Goal: Task Accomplishment & Management: Complete application form

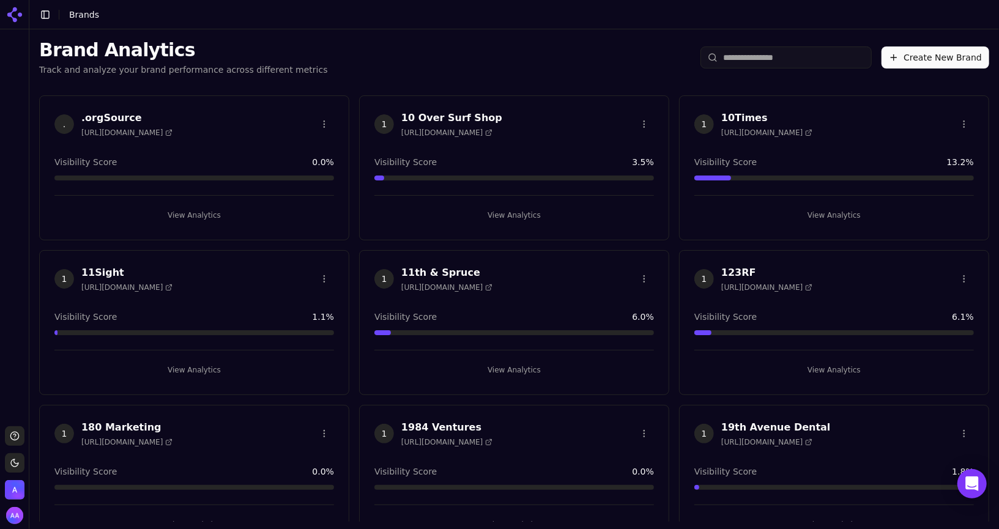
click at [429, 37] on div "Brand Analytics Track and analyze your brand performance across different metri…" at bounding box center [514, 57] width 970 height 56
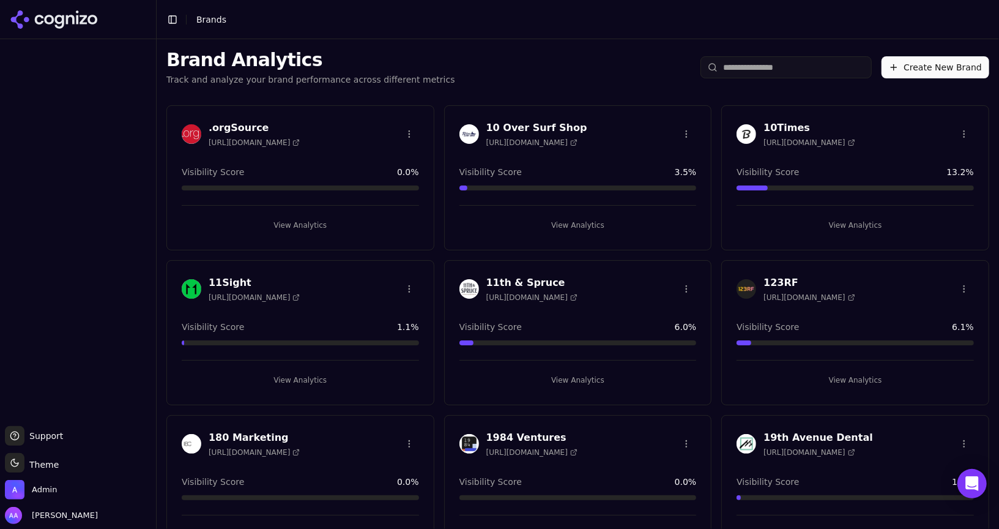
click at [598, 33] on header "Toggle Sidebar Brands" at bounding box center [578, 19] width 843 height 39
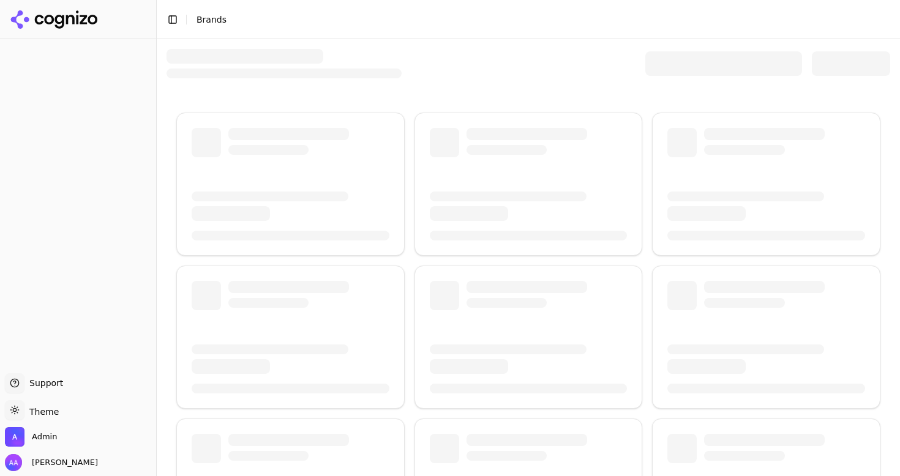
click at [379, 82] on div at bounding box center [528, 386] width 743 height 695
click at [446, 61] on div at bounding box center [527, 63] width 723 height 29
click at [367, 59] on div at bounding box center [283, 63] width 235 height 29
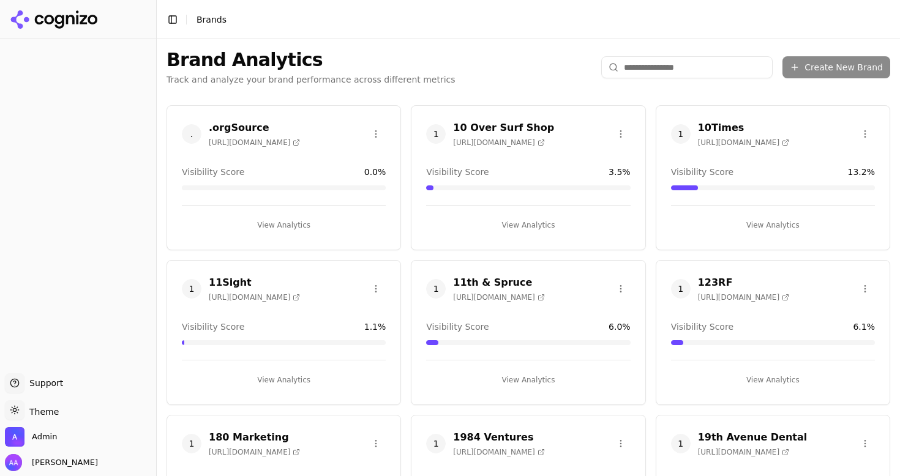
click at [295, 73] on div "Brand Analytics Track and analyze your brand performance across different metri…" at bounding box center [310, 67] width 289 height 37
click at [469, 75] on div "Brand Analytics Track and analyze your brand performance across different metri…" at bounding box center [528, 67] width 743 height 56
click at [654, 75] on input "search" at bounding box center [686, 67] width 171 height 22
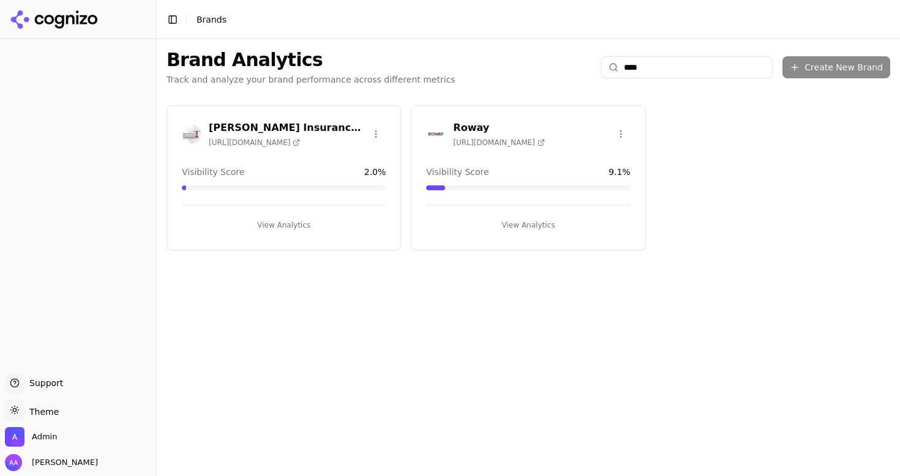
type input "****"
click at [444, 128] on img at bounding box center [436, 134] width 20 height 20
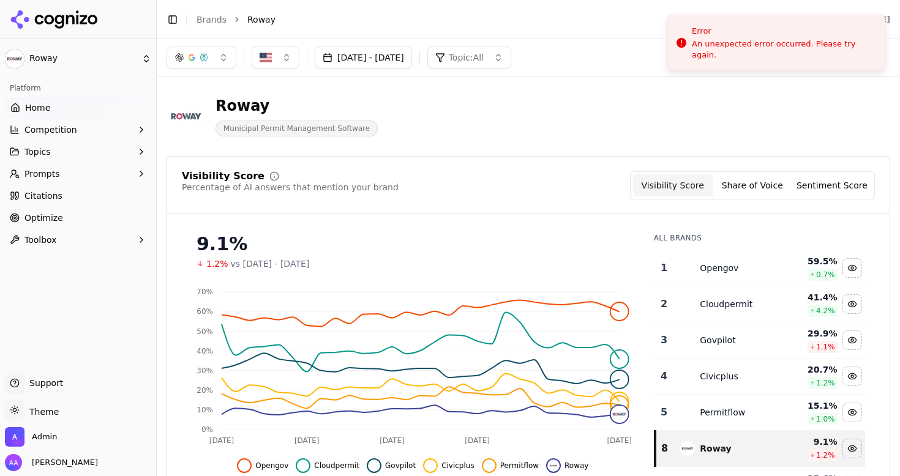
click at [502, 19] on li "Roway" at bounding box center [512, 19] width 530 height 12
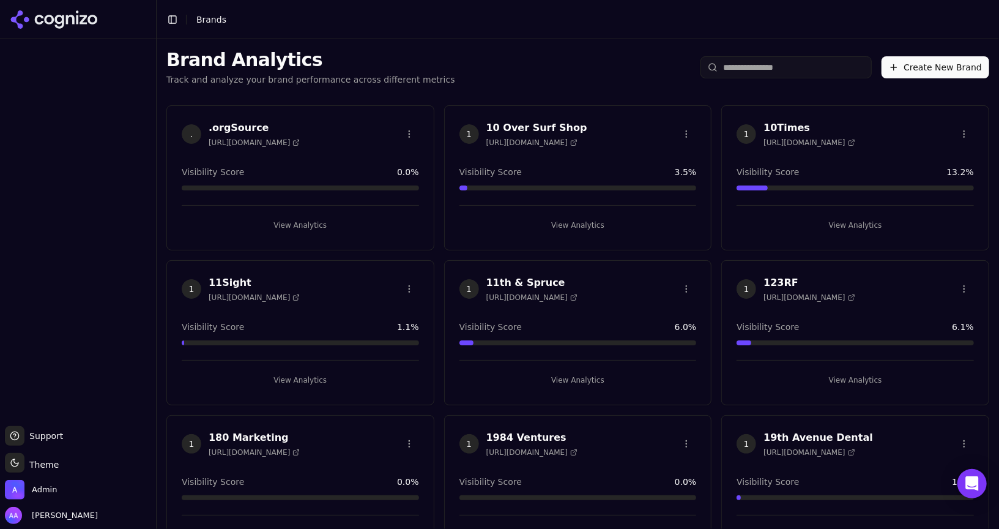
click at [748, 67] on input "search" at bounding box center [786, 67] width 171 height 22
click at [33, 488] on span "Admin" at bounding box center [44, 489] width 25 height 11
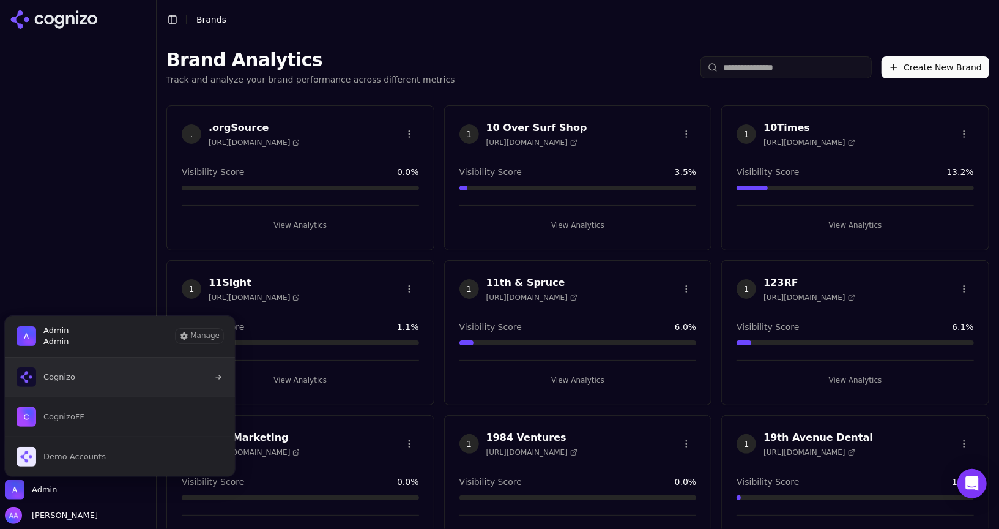
click at [111, 381] on button "Cognizo" at bounding box center [119, 376] width 231 height 39
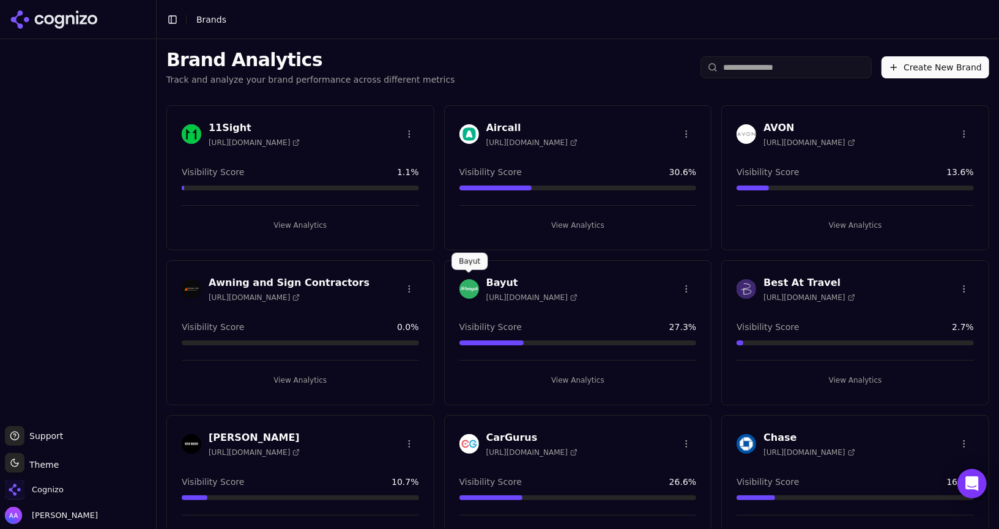
click at [472, 289] on img at bounding box center [470, 289] width 20 height 20
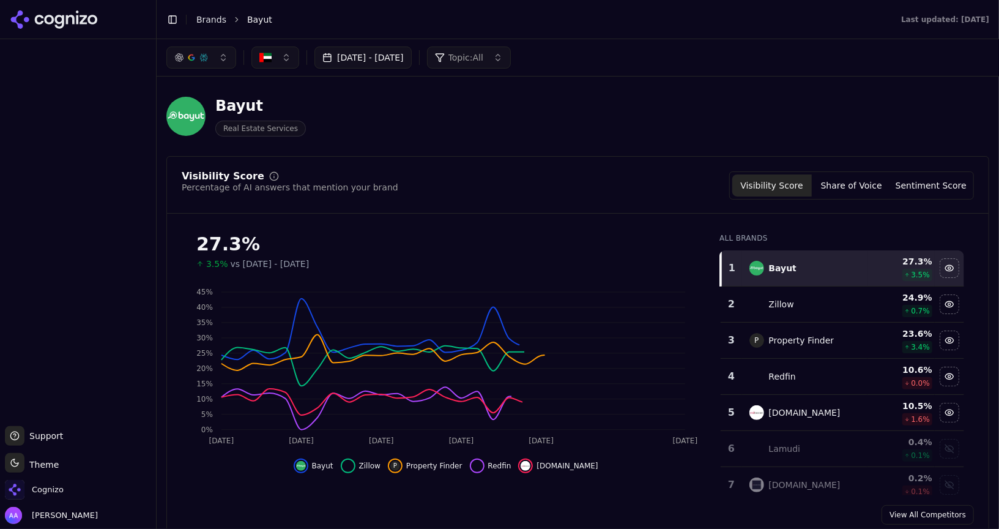
click at [212, 19] on link "Brands" at bounding box center [211, 20] width 30 height 10
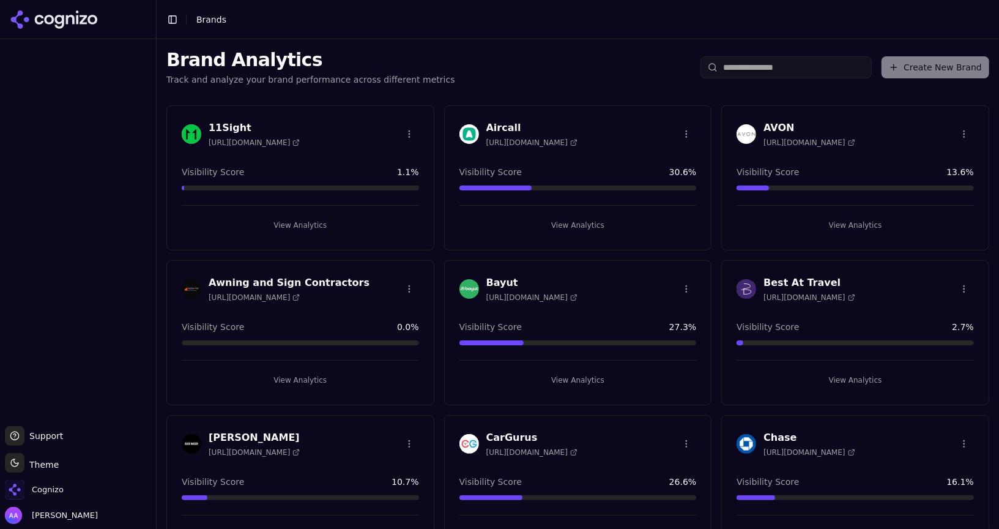
click at [472, 297] on div "Bayut [URL][DOMAIN_NAME]" at bounding box center [519, 288] width 118 height 27
click at [470, 288] on img at bounding box center [470, 289] width 20 height 20
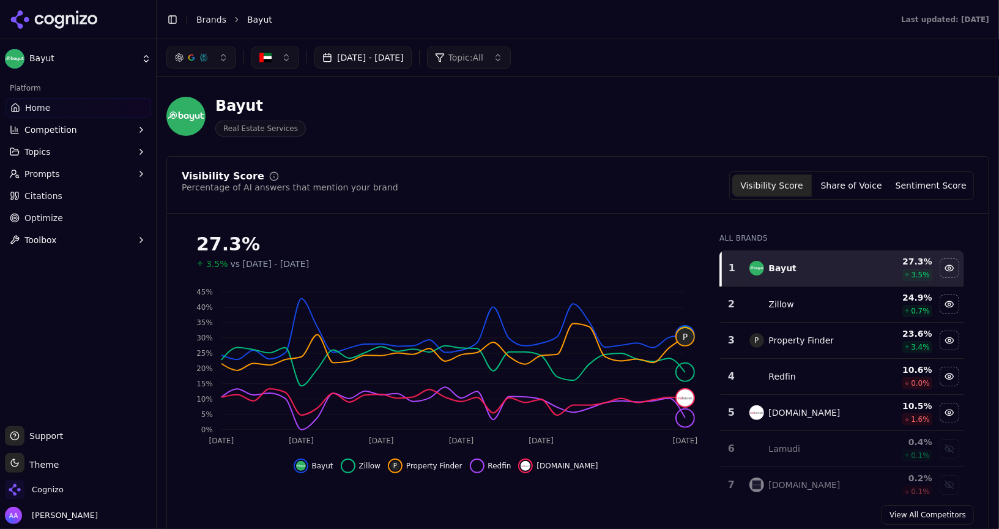
click at [88, 210] on link "Optimize" at bounding box center [78, 218] width 146 height 20
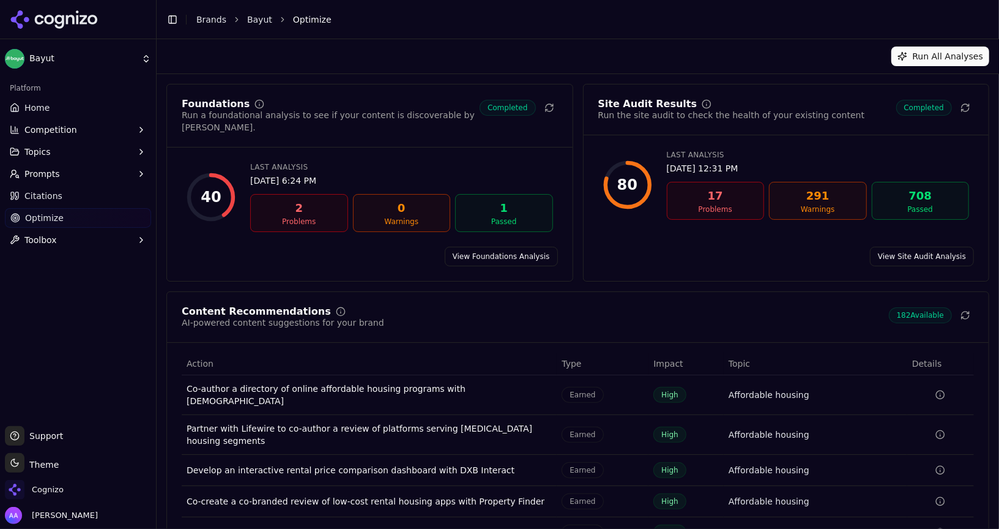
click at [87, 174] on button "Prompts" at bounding box center [78, 174] width 146 height 20
click at [84, 198] on span "Active" at bounding box center [78, 193] width 106 height 12
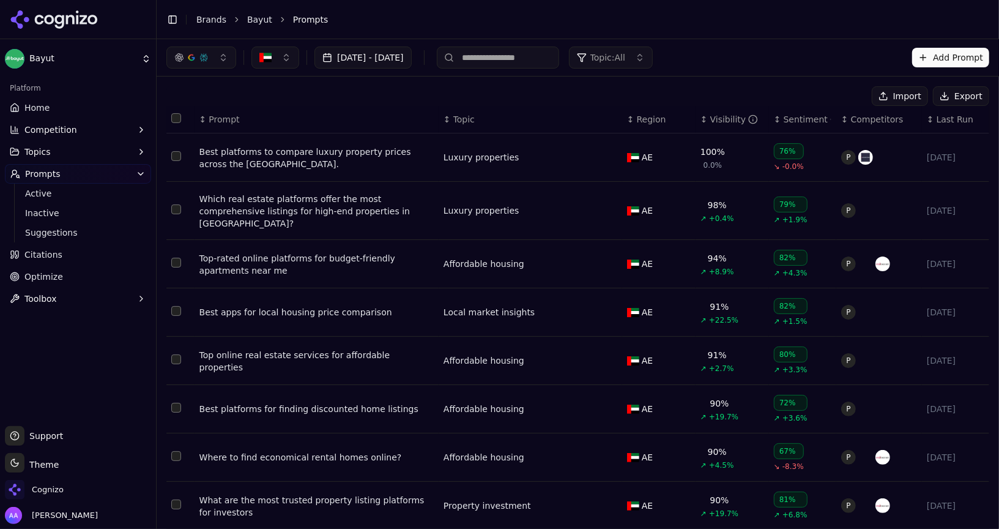
click at [83, 147] on button "Topics" at bounding box center [78, 152] width 146 height 20
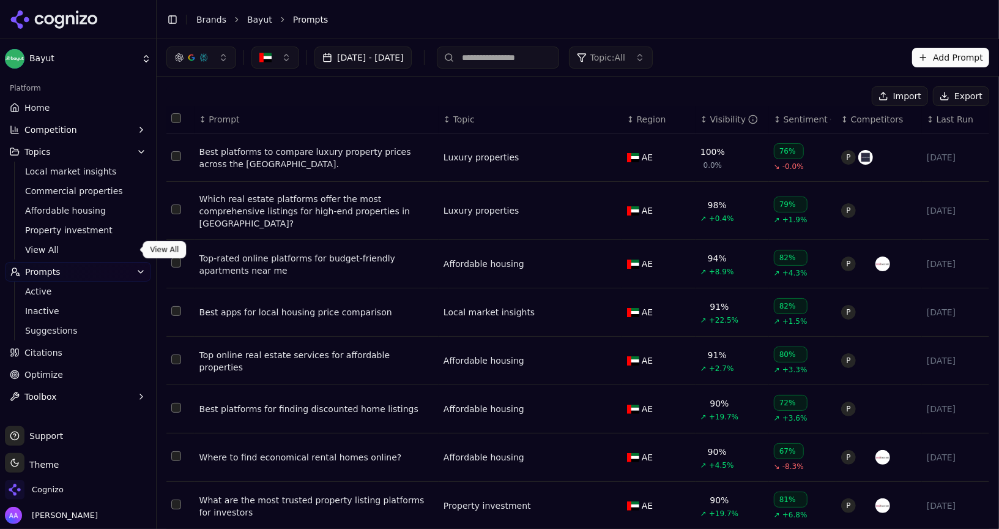
click at [76, 245] on span "View All" at bounding box center [78, 250] width 106 height 12
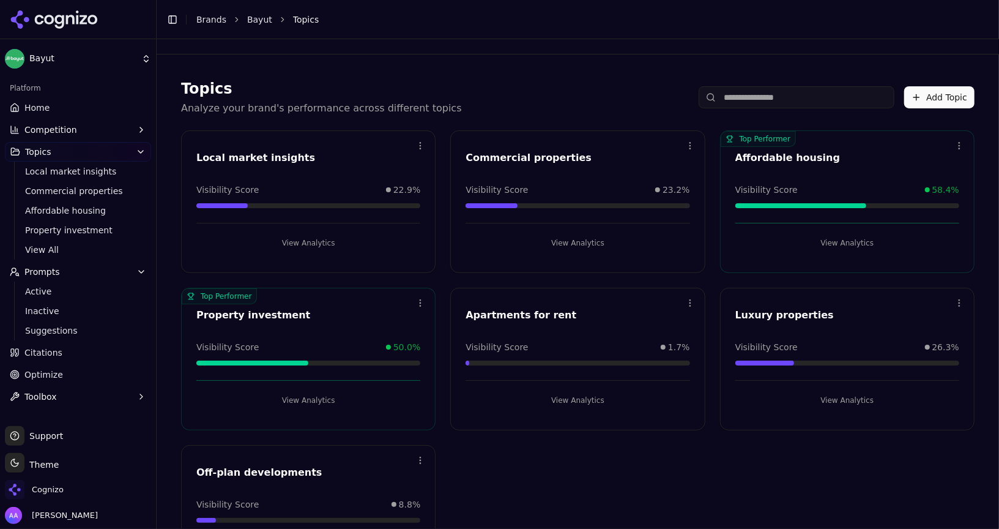
click at [61, 20] on icon at bounding box center [54, 19] width 89 height 18
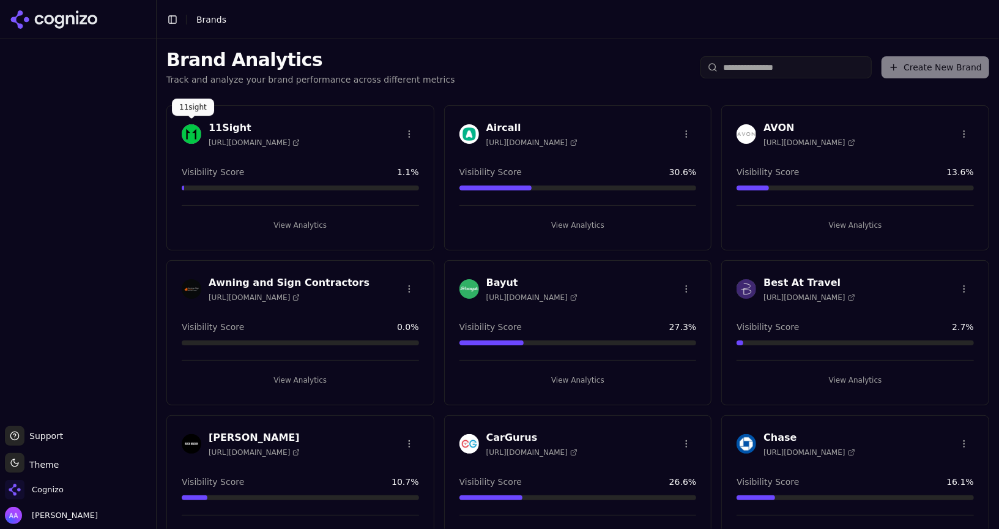
click at [196, 132] on img at bounding box center [192, 134] width 20 height 20
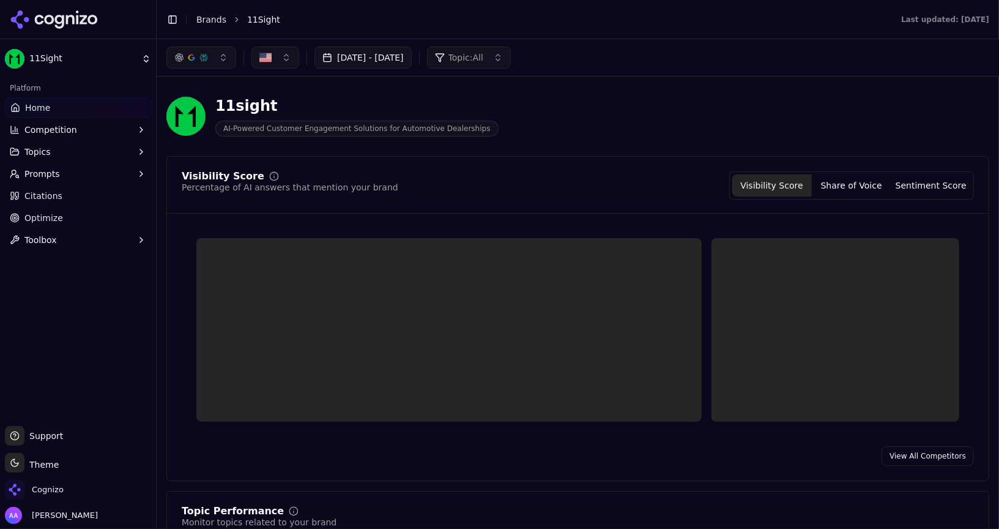
click at [70, 151] on button "Topics" at bounding box center [78, 152] width 146 height 20
click at [69, 171] on span "View All" at bounding box center [78, 171] width 106 height 12
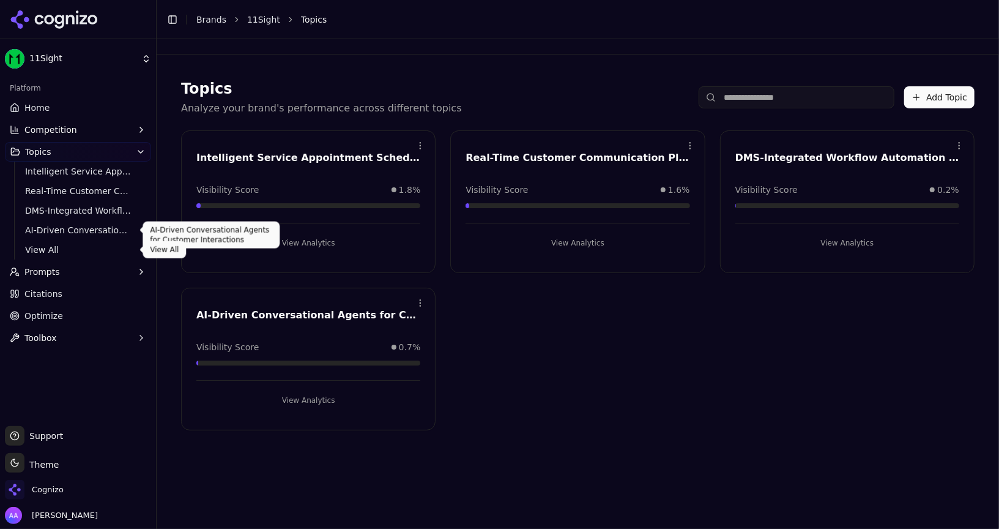
click at [62, 248] on span "View All" at bounding box center [78, 250] width 106 height 12
click at [76, 267] on button "Prompts" at bounding box center [78, 272] width 146 height 20
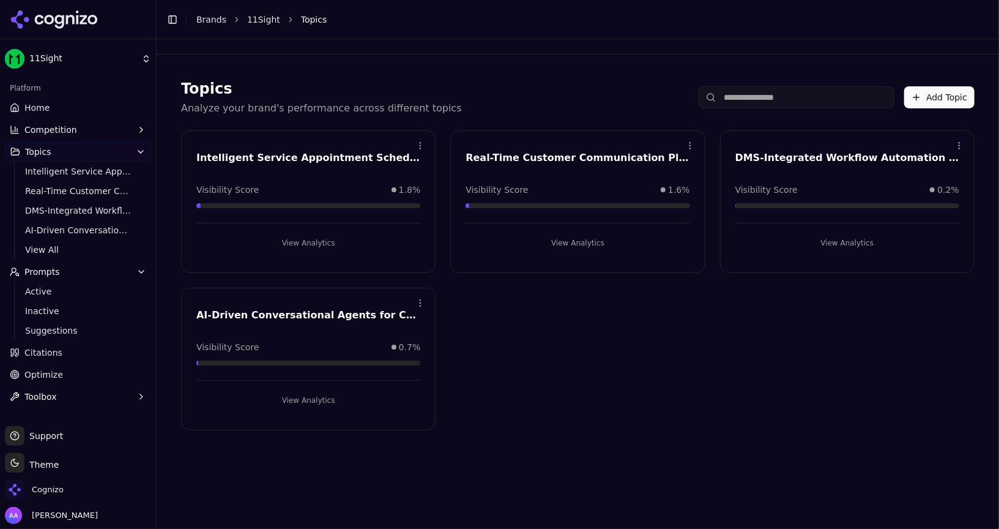
click at [421, 304] on html "11Sight Platform Home Competition Topics Intelligent Service Appointment Schedu…" at bounding box center [499, 264] width 999 height 529
click at [377, 351] on div "Delete" at bounding box center [371, 352] width 111 height 20
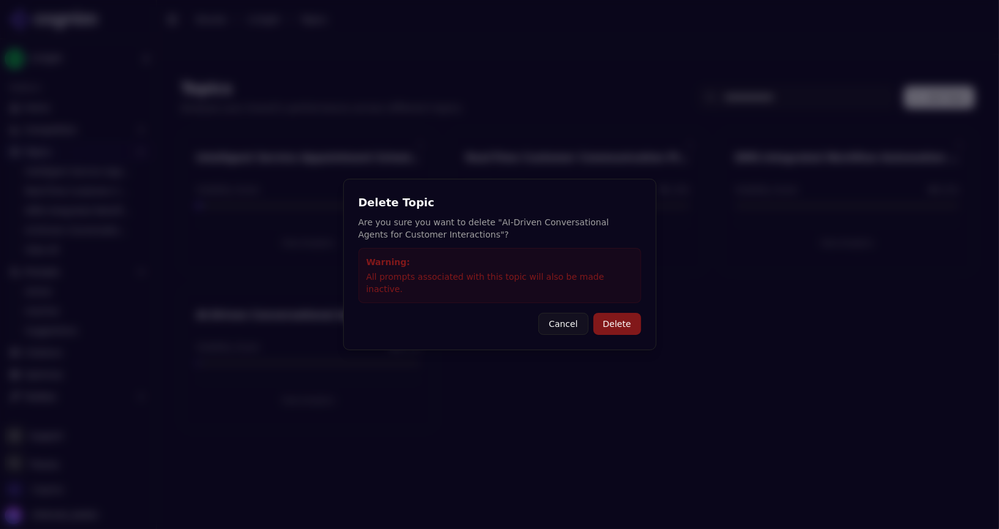
click at [614, 316] on button "Delete" at bounding box center [618, 324] width 48 height 22
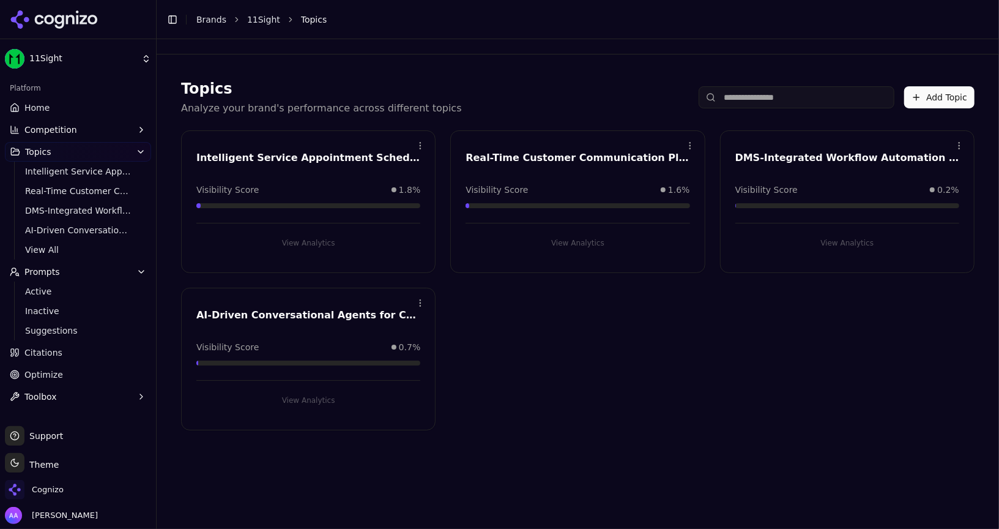
click at [490, 332] on div "Open menu Intelligent Service Appointment Scheduling Systems Visibility Score 1…" at bounding box center [578, 280] width 794 height 300
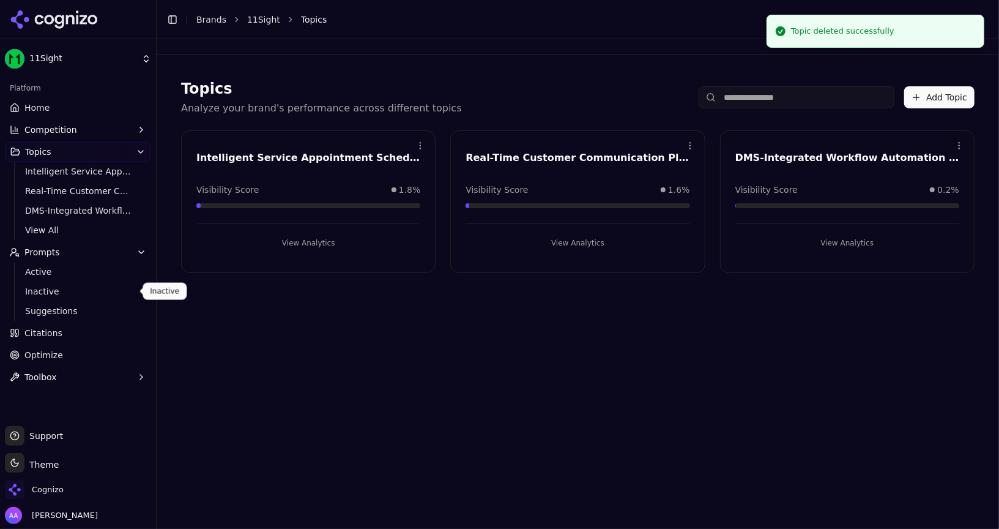
click at [64, 297] on span "Inactive" at bounding box center [78, 291] width 106 height 12
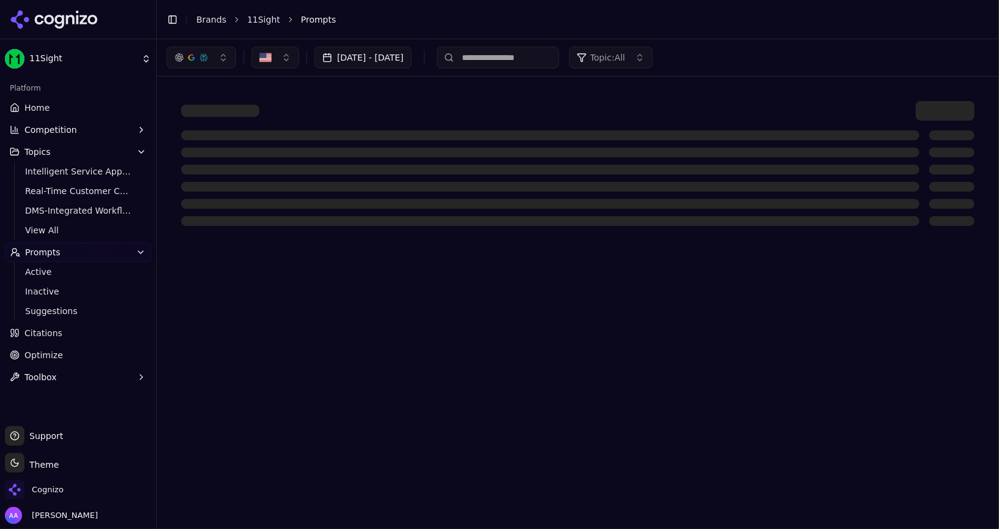
click at [653, 66] on button "Topic: All" at bounding box center [611, 58] width 84 height 22
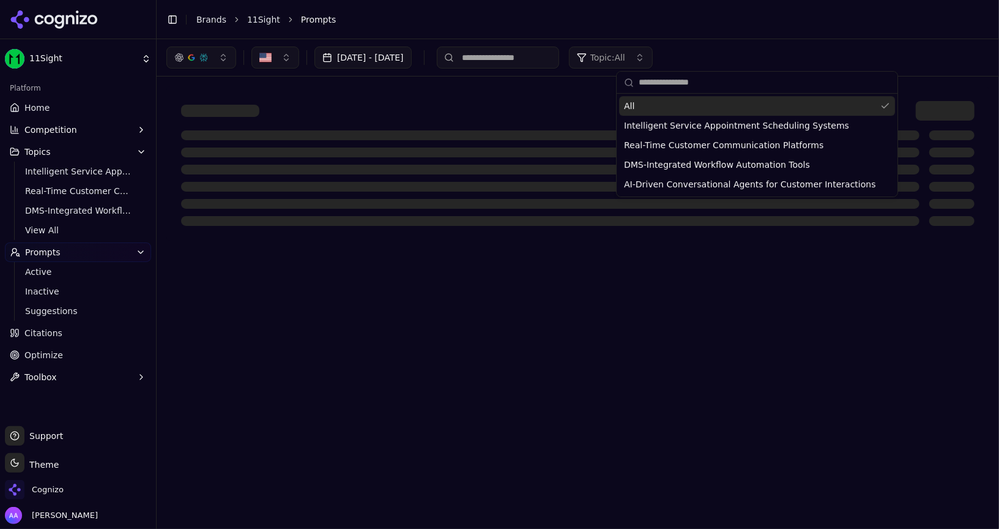
click at [653, 66] on button "Topic: All" at bounding box center [611, 58] width 84 height 22
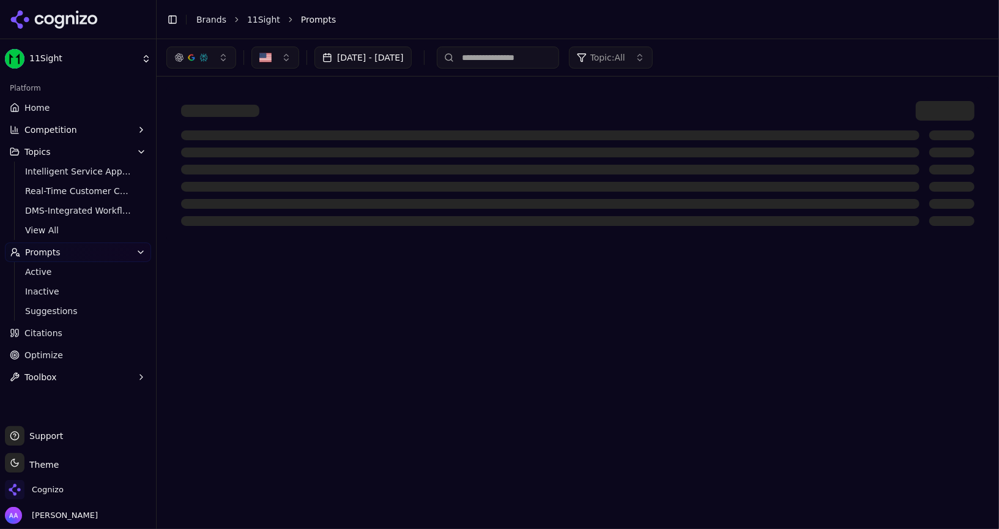
click at [795, 51] on div "Aug 17, 2025 - Sep 16, 2025 Topic: All" at bounding box center [577, 58] width 823 height 22
click at [119, 255] on button "Prompts" at bounding box center [78, 252] width 146 height 20
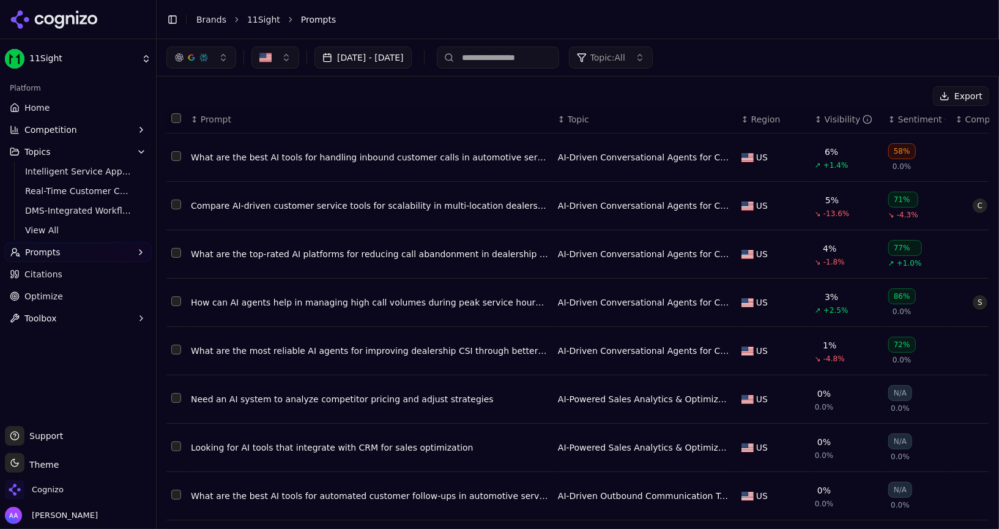
click at [111, 250] on button "Prompts" at bounding box center [78, 252] width 146 height 20
click at [653, 57] on button "Topic: All" at bounding box center [611, 58] width 84 height 22
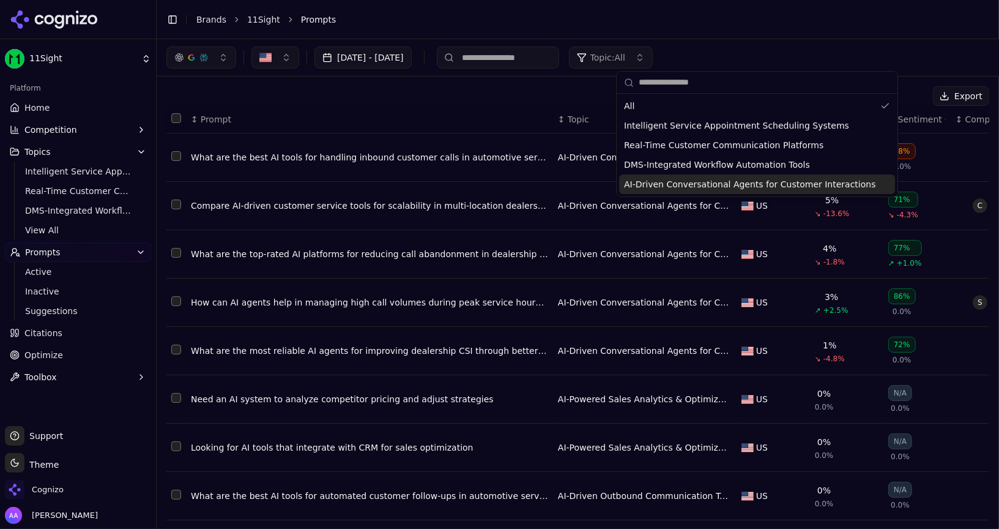
click at [647, 181] on span "AI-Driven Conversational Agents for Customer Interactions" at bounding box center [750, 184] width 252 height 12
click at [494, 99] on div "Export" at bounding box center [577, 96] width 823 height 20
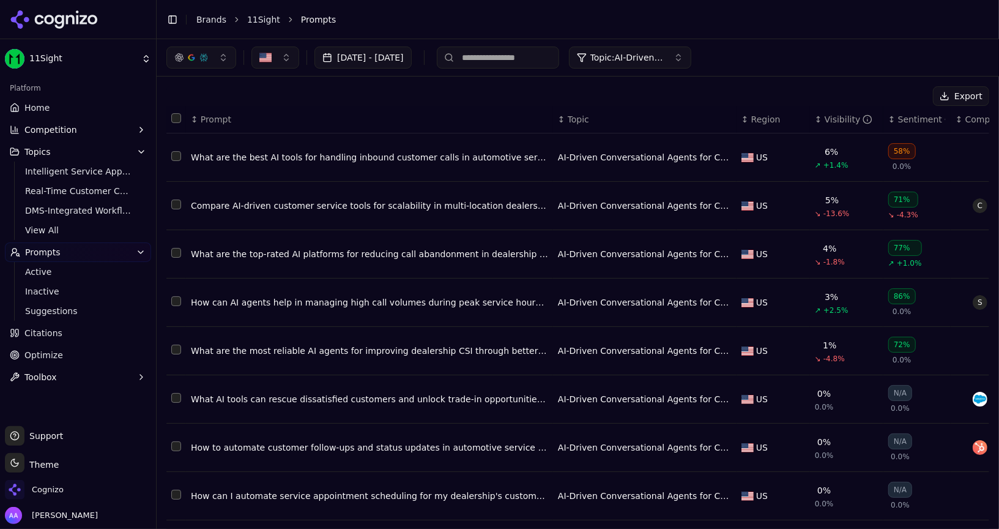
click at [174, 153] on button "Select row 1" at bounding box center [176, 156] width 10 height 10
click at [896, 103] on button "Activate ( 1 )" at bounding box center [889, 96] width 78 height 20
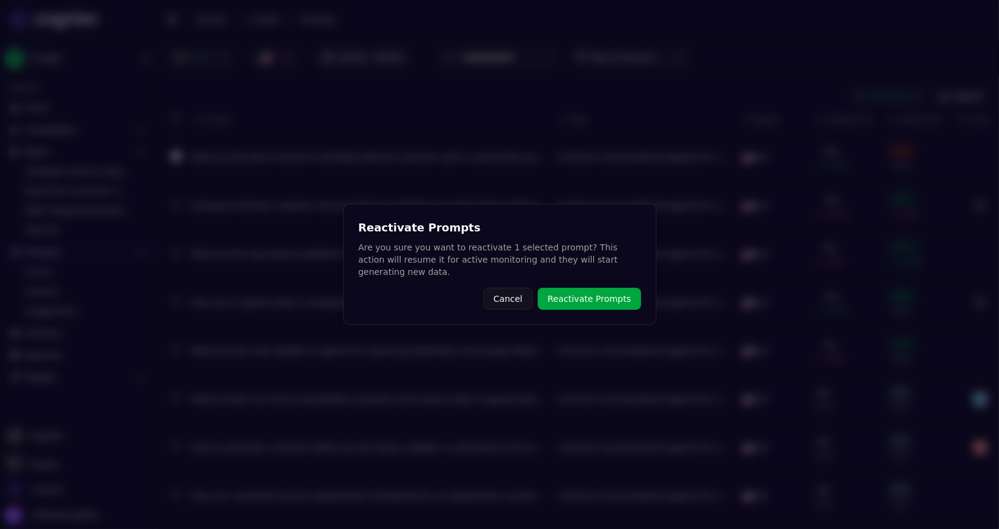
click at [578, 299] on button "Reactivate Prompts" at bounding box center [589, 299] width 103 height 22
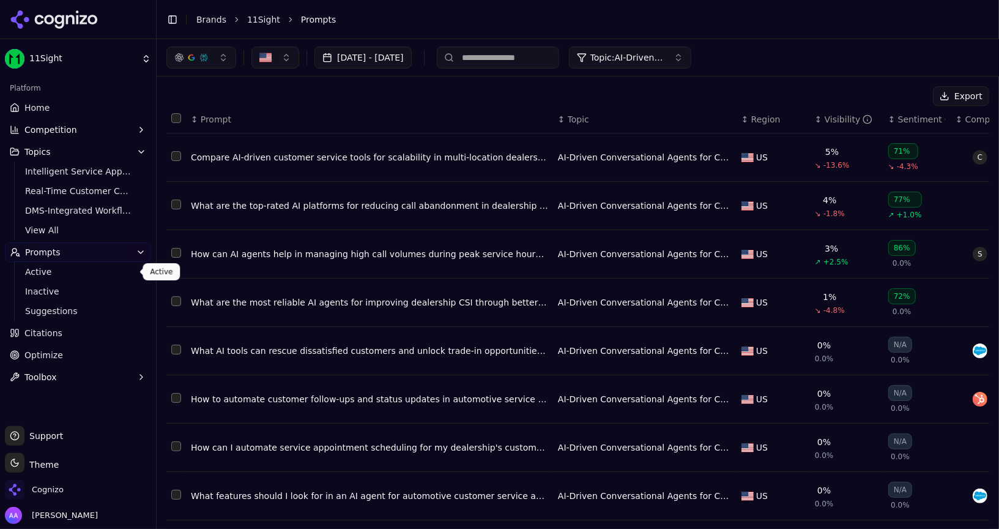
click at [81, 272] on span "Active" at bounding box center [78, 272] width 106 height 12
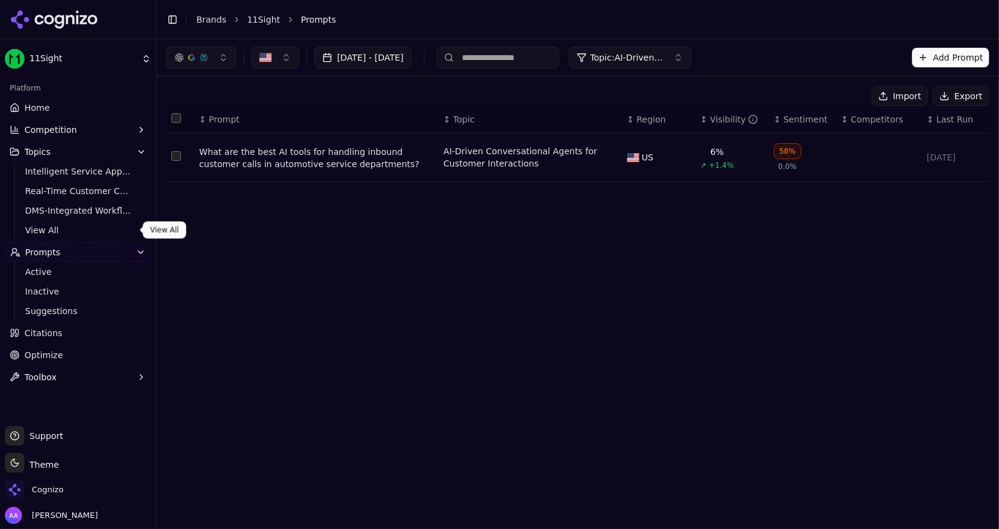
click at [79, 228] on span "View All" at bounding box center [78, 230] width 106 height 12
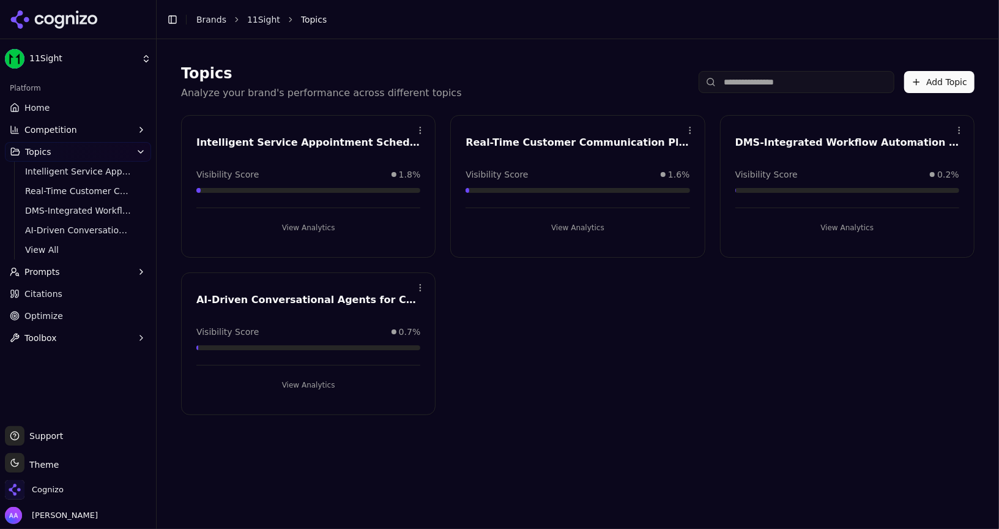
click at [75, 273] on button "Prompts" at bounding box center [78, 272] width 146 height 20
click at [68, 290] on span "Active" at bounding box center [78, 291] width 106 height 12
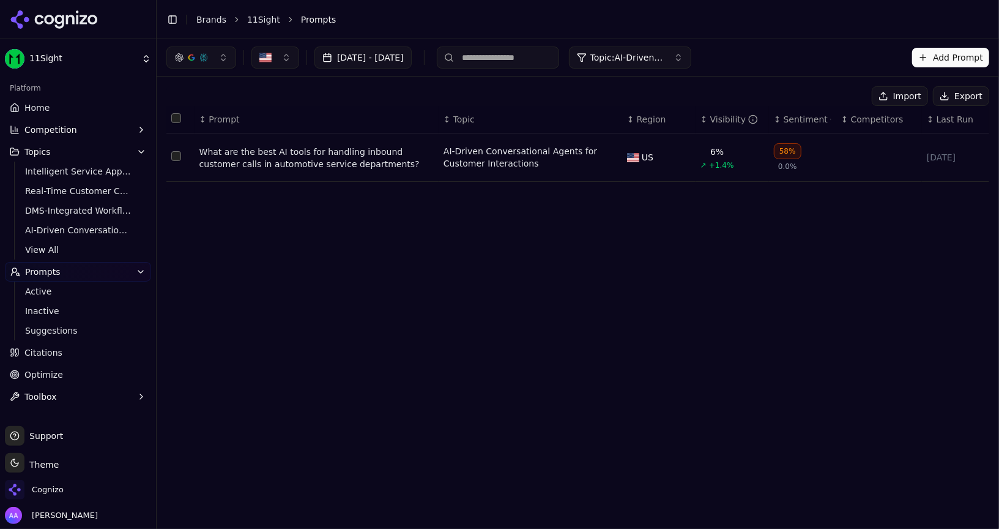
click at [655, 47] on button "Topic: AI-Driven Conversational Agents for Customer Interactions" at bounding box center [630, 58] width 122 height 22
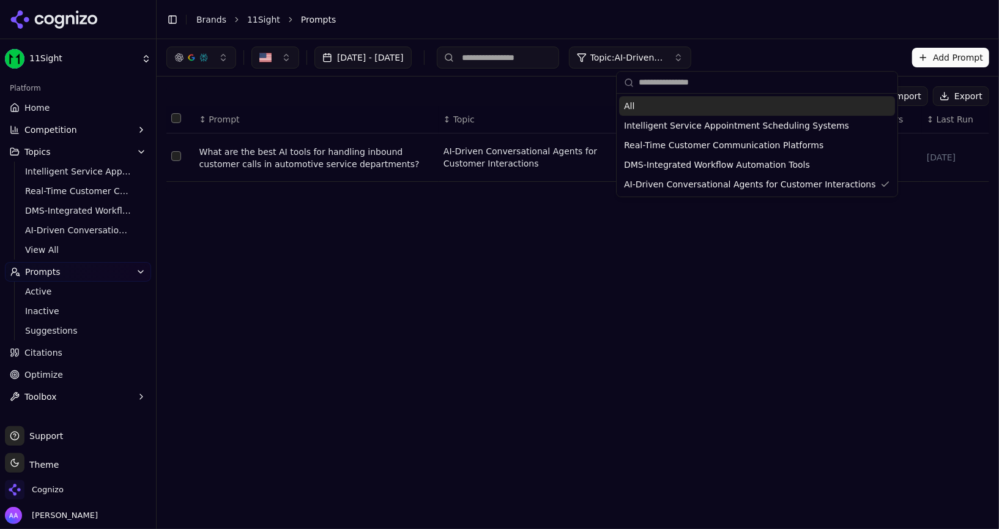
click at [652, 103] on div "All" at bounding box center [757, 106] width 276 height 20
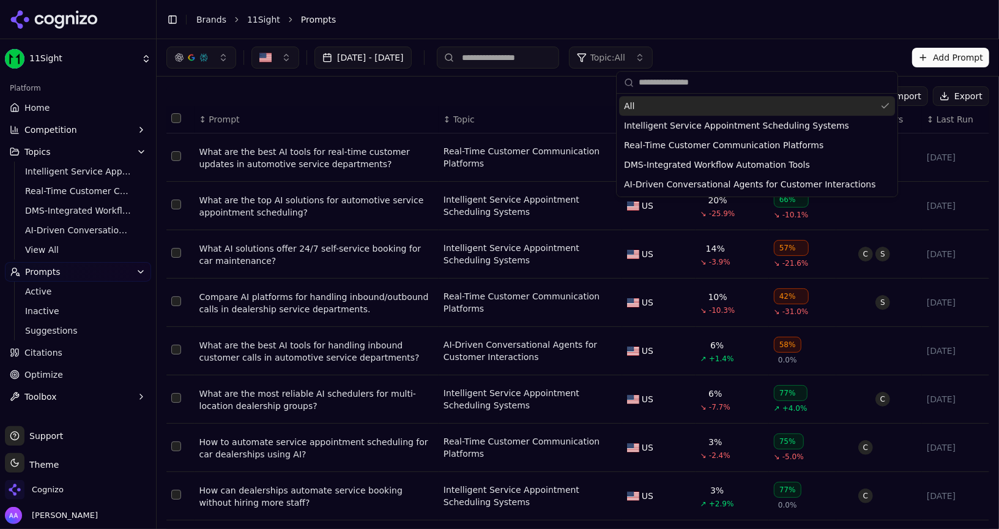
click at [217, 18] on link "Brands" at bounding box center [211, 20] width 30 height 10
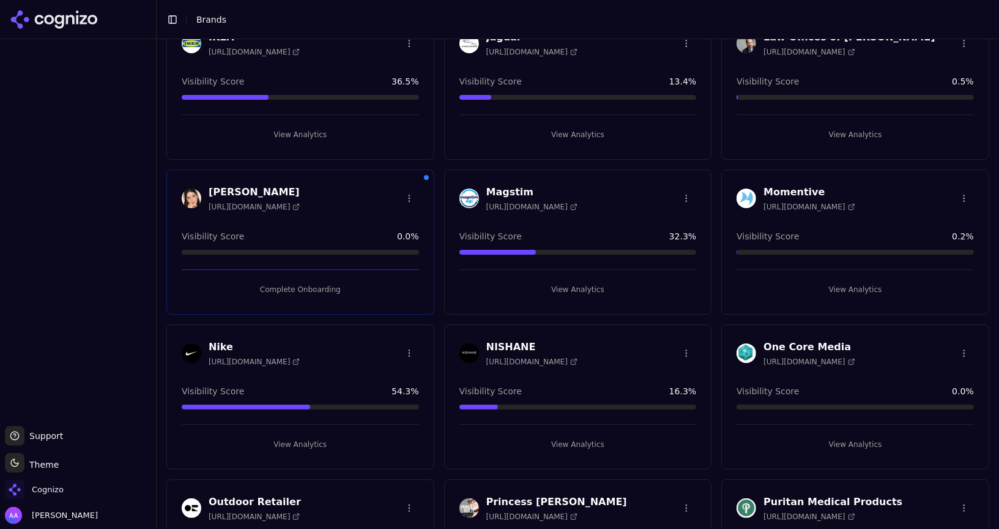
scroll to position [2039, 0]
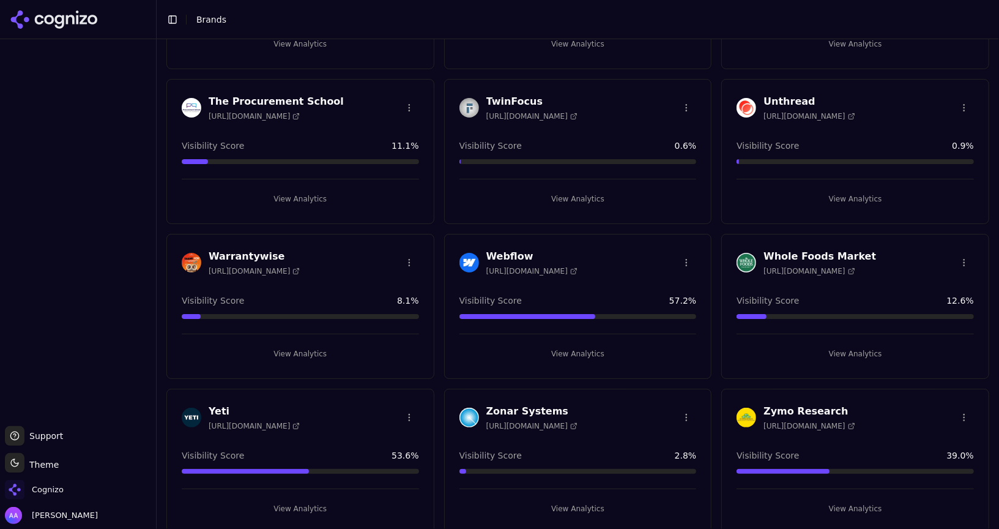
click at [406, 248] on html "Support Support Toggle theme Theme Cognizo Alp Aysan Toggle Sidebar Brands Bran…" at bounding box center [499, 264] width 999 height 529
click at [382, 297] on div "Delete Brand" at bounding box center [380, 295] width 72 height 20
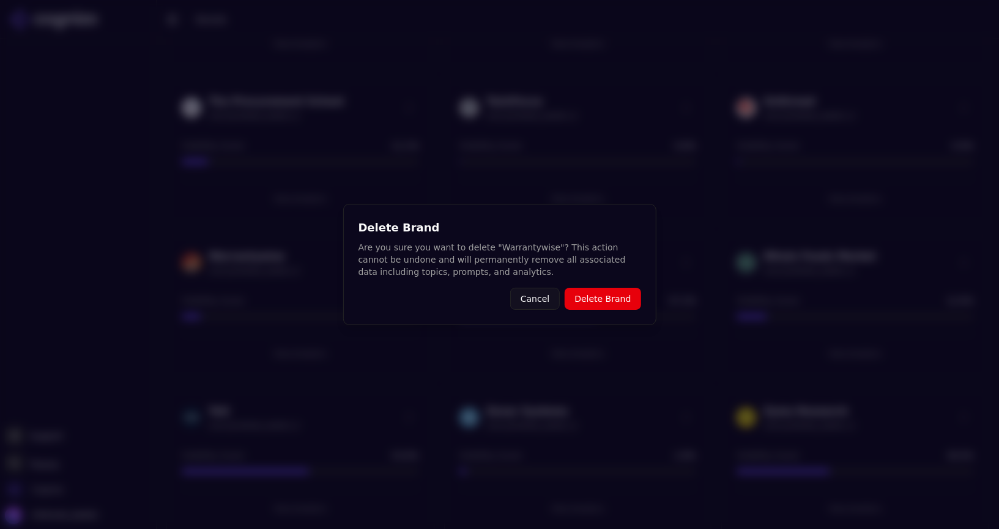
click at [589, 302] on button "Delete Brand" at bounding box center [603, 299] width 76 height 22
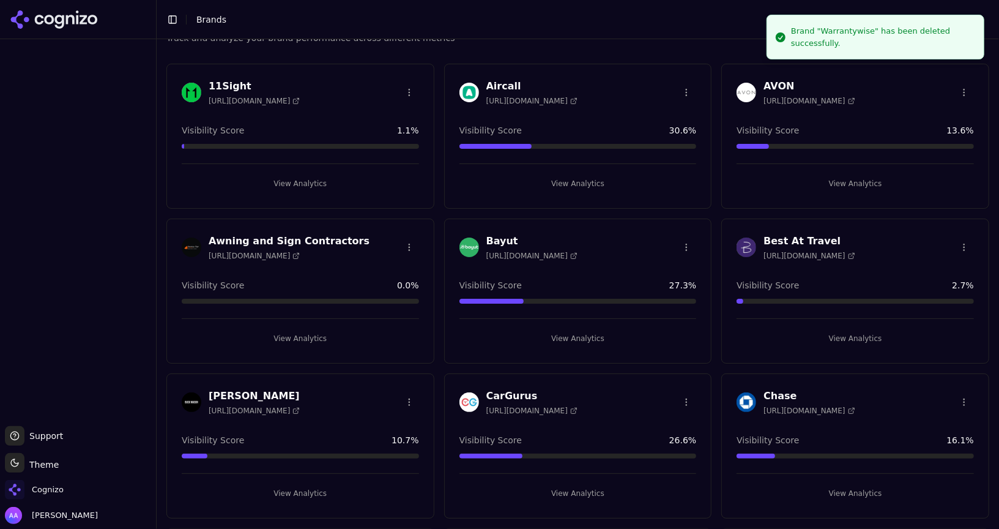
scroll to position [0, 0]
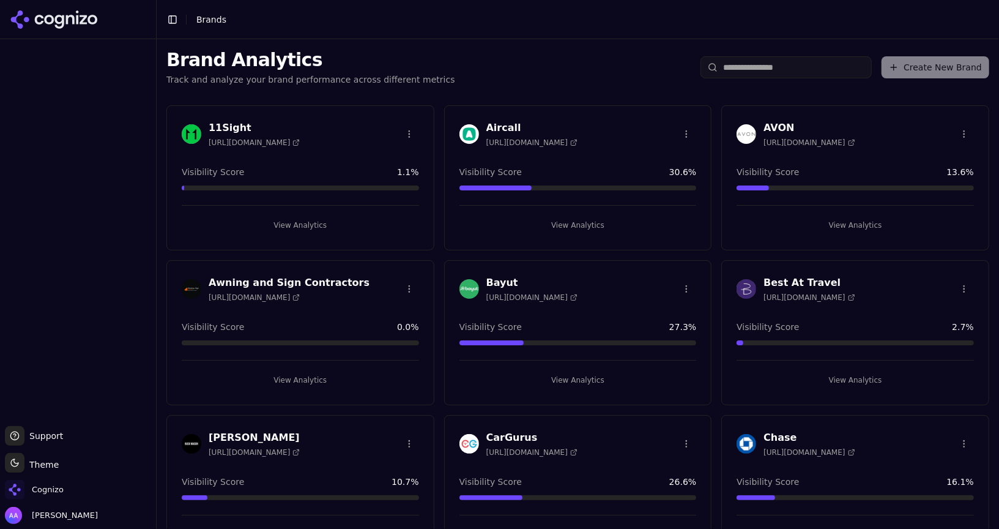
click at [408, 292] on html "Support Support Toggle theme Theme Cognizo Alp Aysan Toggle Sidebar Brands Bran…" at bounding box center [499, 264] width 999 height 529
click at [313, 147] on html "Support Support Toggle theme Theme Cognizo Alp Aysan Toggle Sidebar Brands Bran…" at bounding box center [499, 264] width 999 height 529
click at [414, 132] on html "Support Support Toggle theme Theme Cognizo Alp Aysan Toggle Sidebar Brands Bran…" at bounding box center [499, 264] width 999 height 529
click at [387, 182] on div "Delete Brand" at bounding box center [380, 178] width 72 height 20
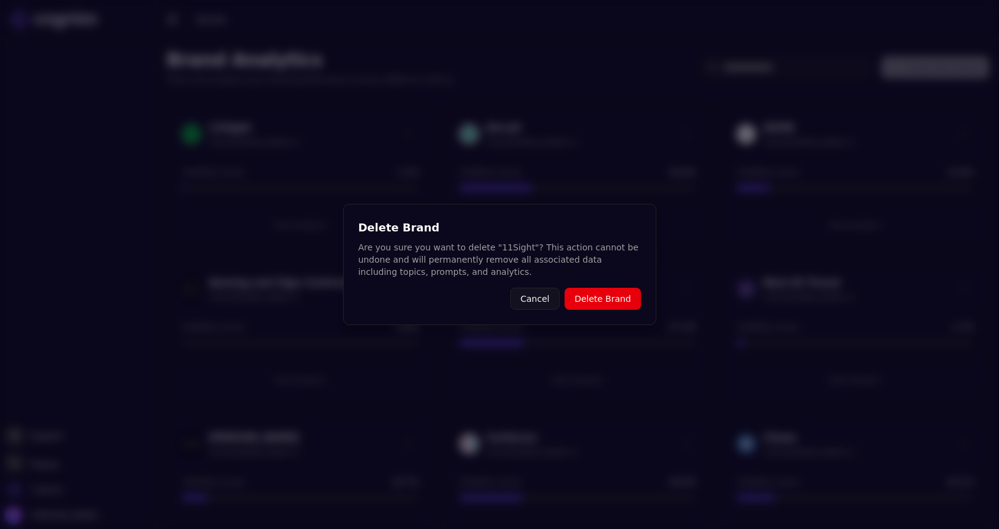
click at [592, 299] on button "Delete Brand" at bounding box center [603, 299] width 76 height 22
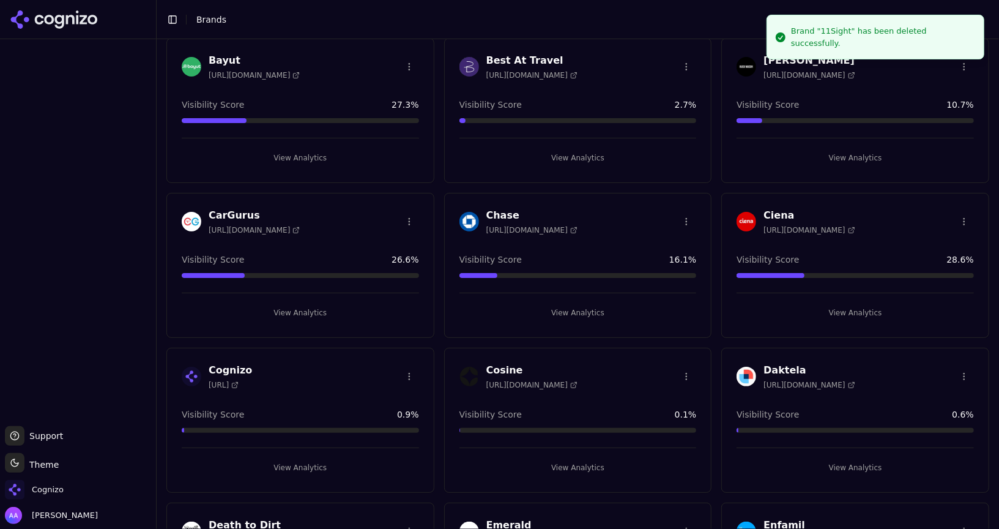
scroll to position [224, 0]
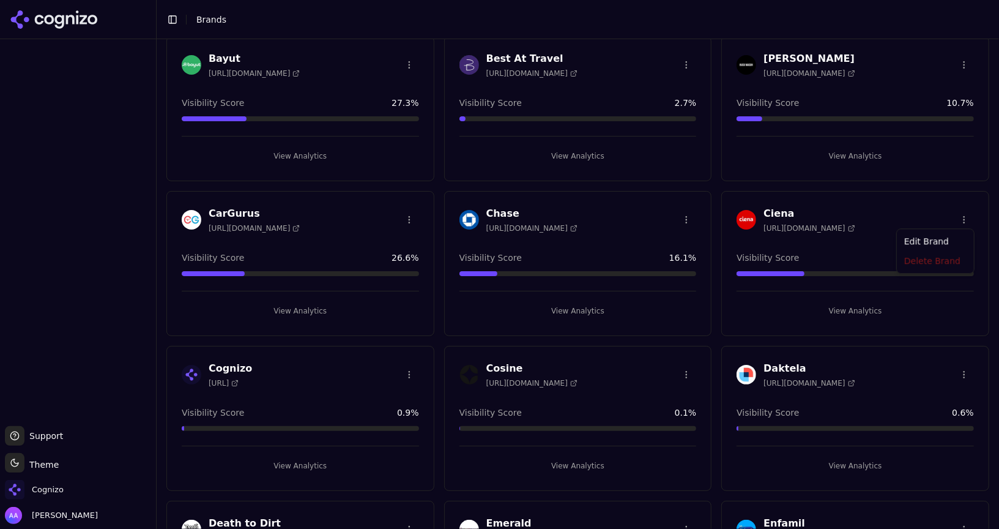
click at [963, 213] on html "Support Support Toggle theme Theme Cognizo Alp Aysan Toggle Sidebar Brands Bran…" at bounding box center [499, 264] width 999 height 529
click at [928, 261] on div "Delete Brand" at bounding box center [936, 263] width 72 height 20
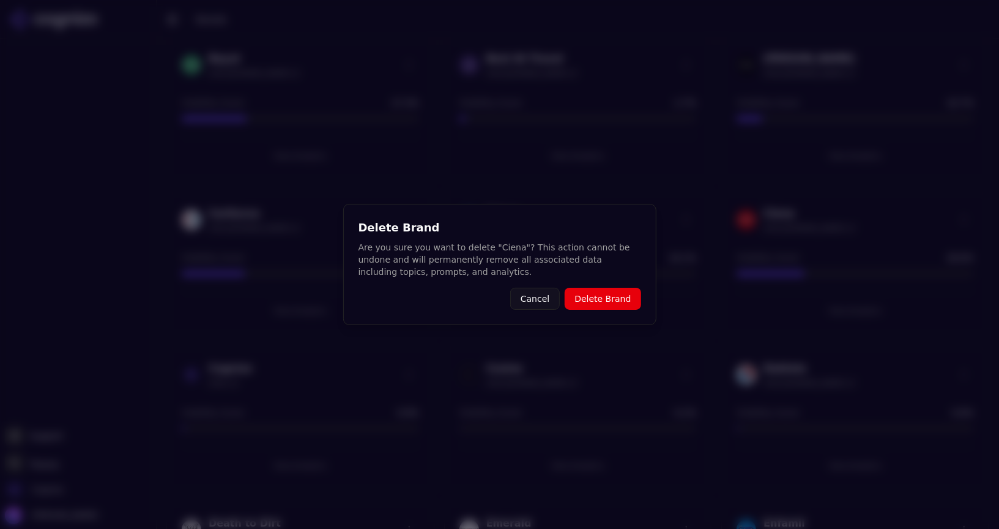
click at [630, 304] on button "Delete Brand" at bounding box center [603, 299] width 76 height 22
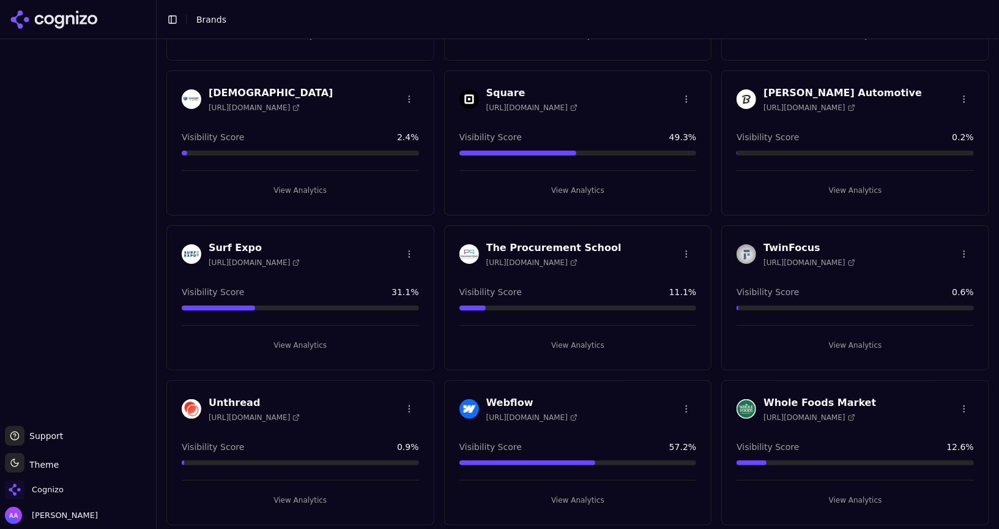
scroll to position [1885, 0]
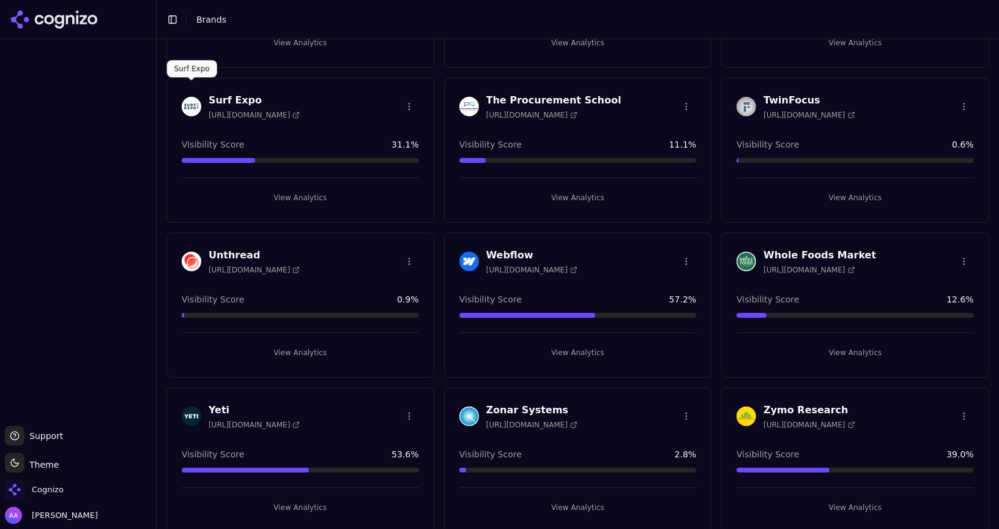
click at [191, 97] on img at bounding box center [192, 107] width 20 height 20
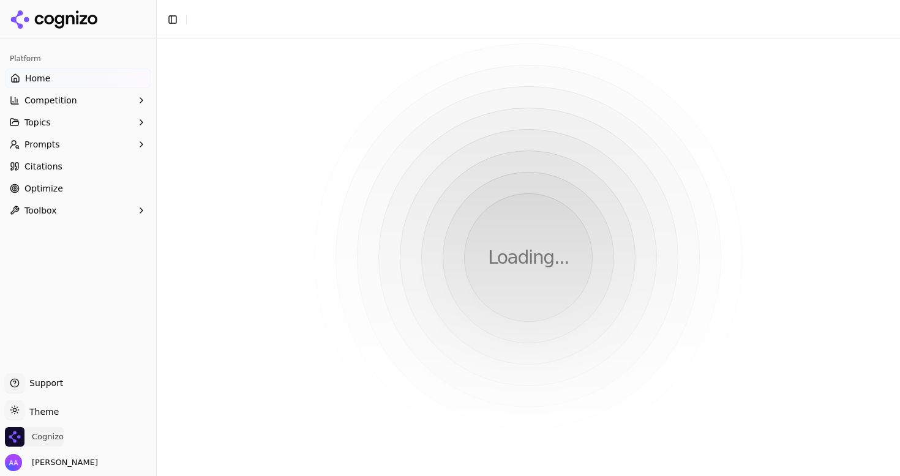
click at [45, 436] on span "Cognizo" at bounding box center [48, 436] width 32 height 11
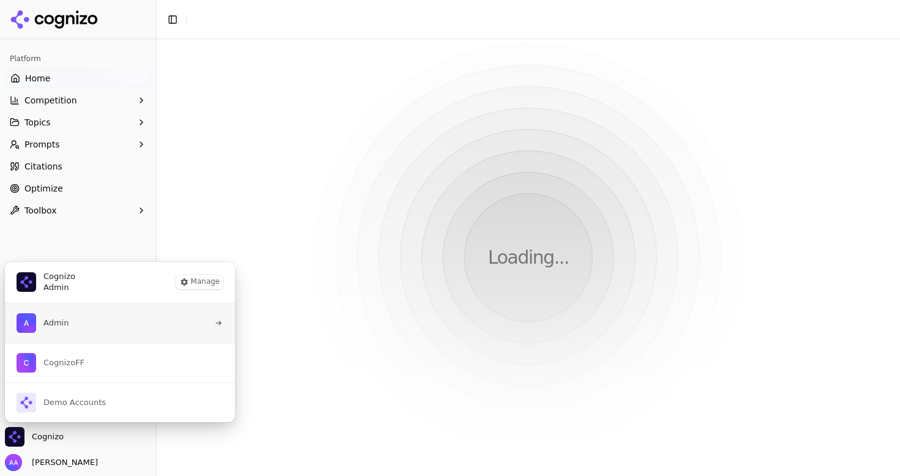
click at [104, 335] on button "Admin" at bounding box center [119, 323] width 231 height 39
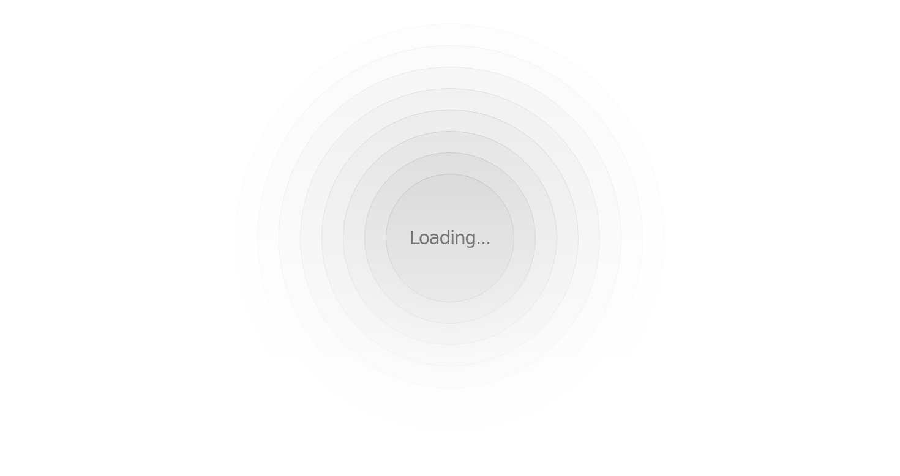
click at [318, 131] on div "Loading..." at bounding box center [450, 238] width 900 height 476
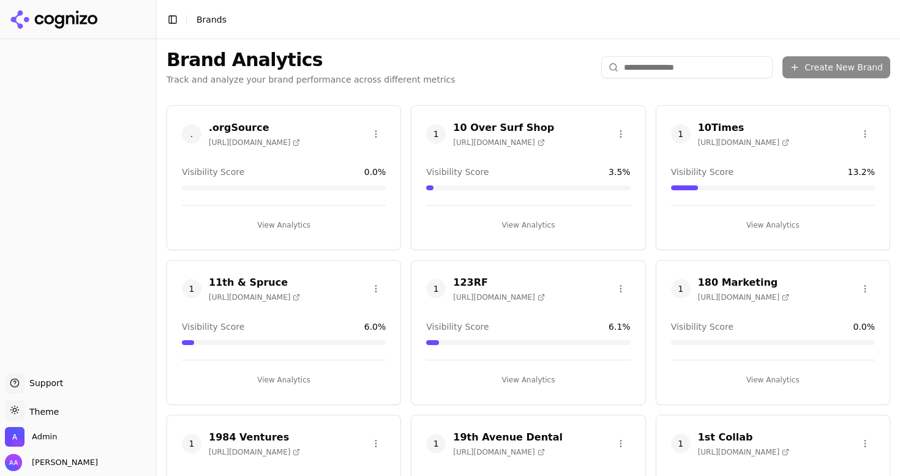
click at [666, 68] on input "search" at bounding box center [686, 67] width 171 height 22
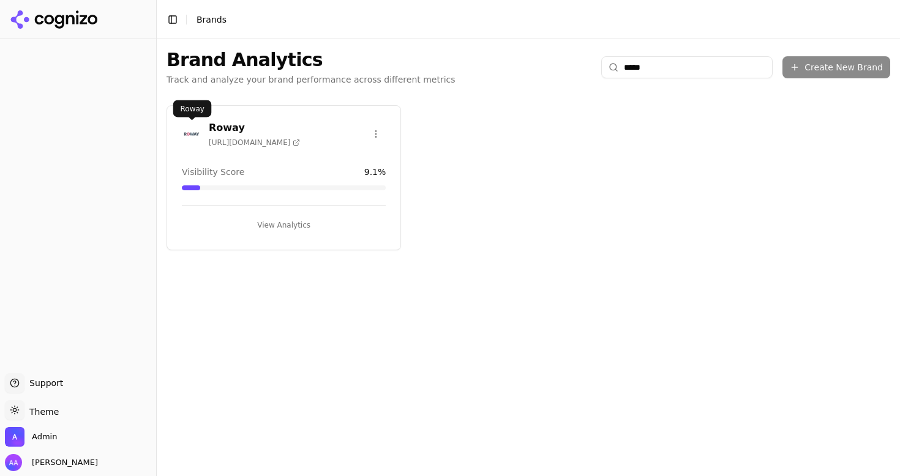
type input "*****"
click at [198, 133] on img at bounding box center [192, 134] width 20 height 20
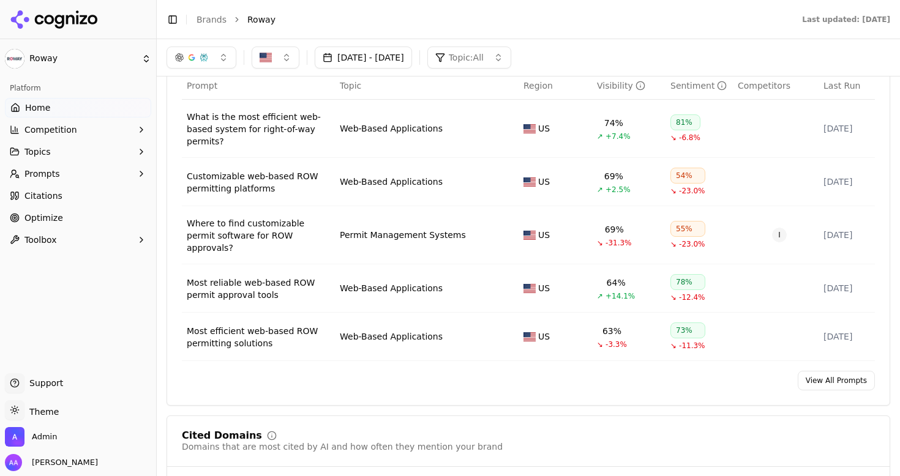
scroll to position [870, 0]
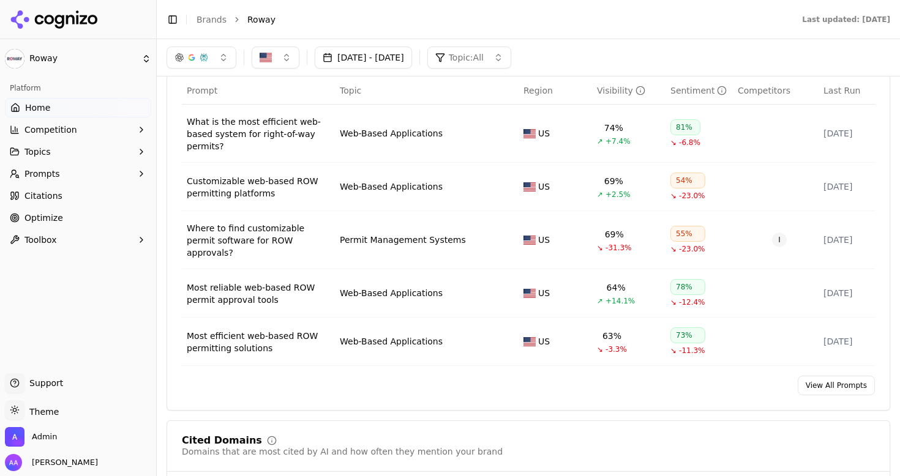
click at [826, 381] on link "View All Prompts" at bounding box center [835, 386] width 77 height 20
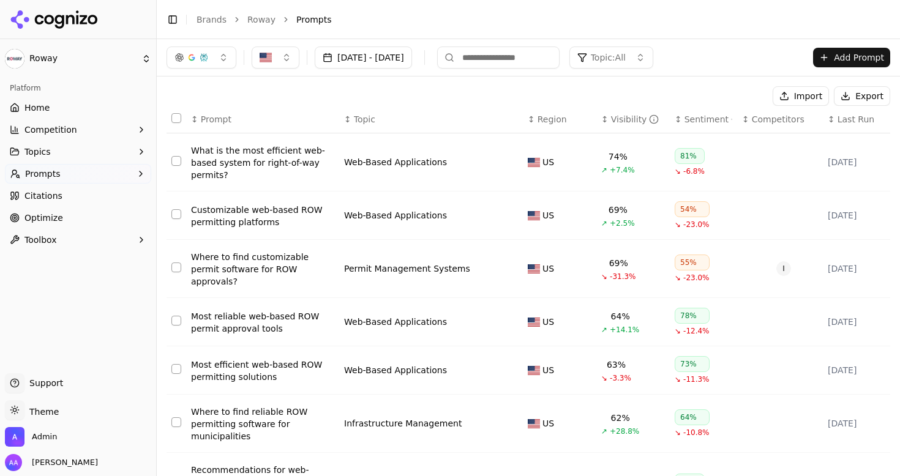
click at [618, 116] on div "Visibility" at bounding box center [635, 119] width 48 height 12
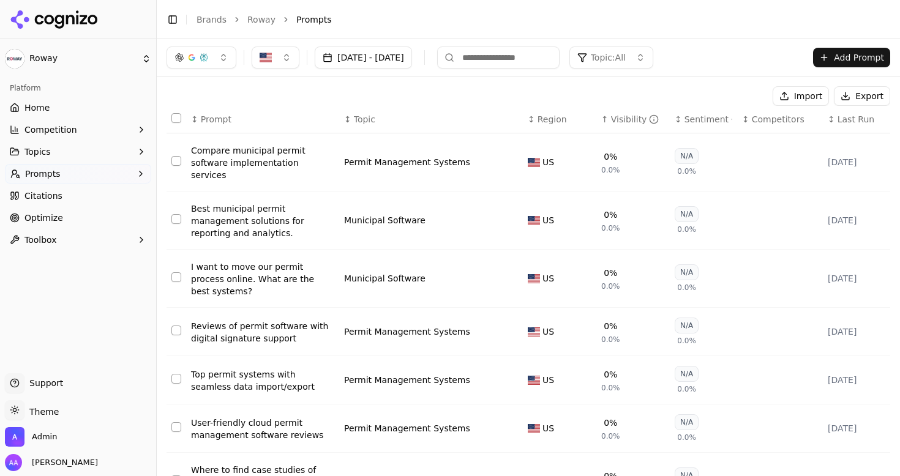
click at [618, 116] on div "Visibility" at bounding box center [635, 119] width 48 height 12
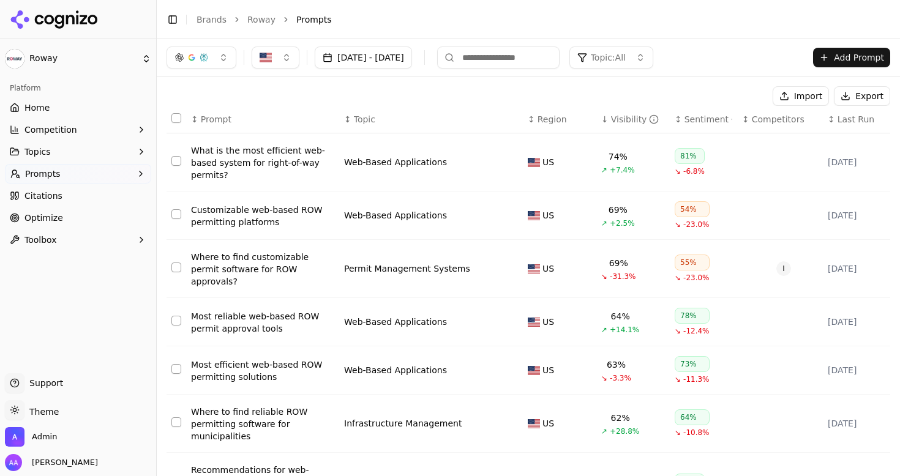
click at [618, 116] on div "Visibility" at bounding box center [635, 119] width 48 height 12
click at [772, 119] on span "Competitors" at bounding box center [777, 119] width 53 height 12
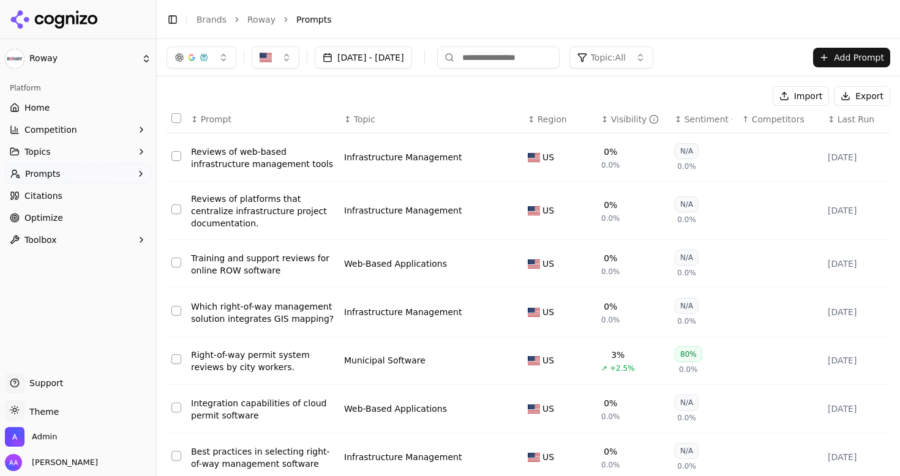
click at [772, 119] on span "Competitors" at bounding box center [777, 119] width 53 height 12
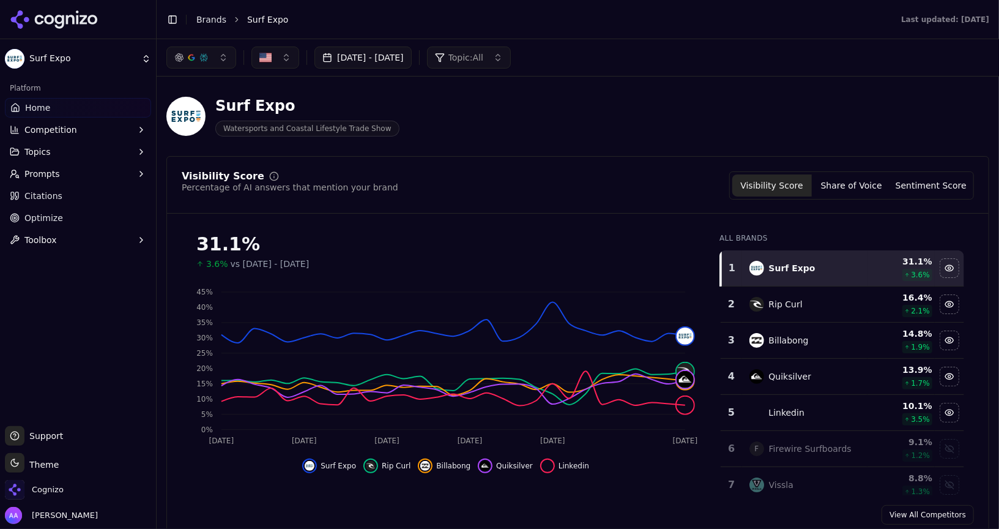
click at [203, 22] on link "Brands" at bounding box center [211, 20] width 30 height 10
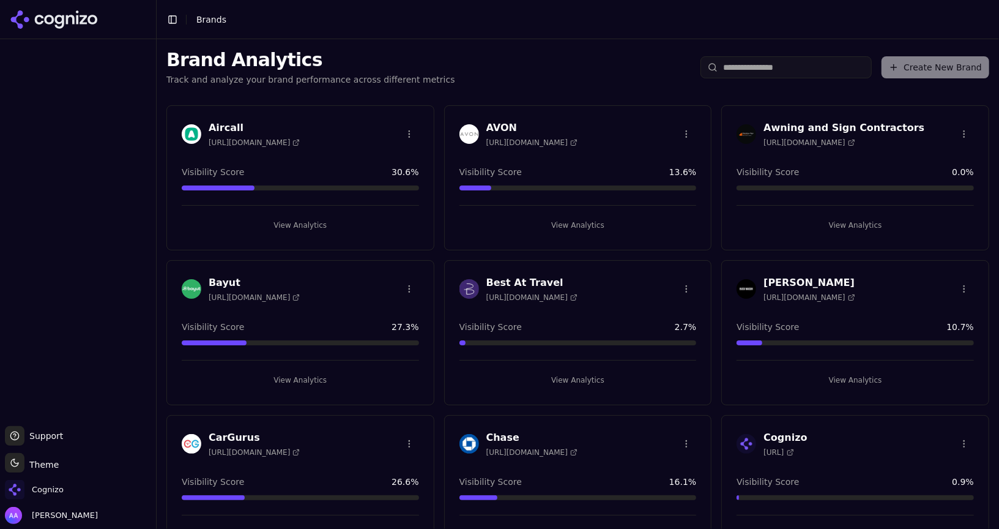
click at [907, 65] on div "Create New Brand" at bounding box center [845, 67] width 289 height 22
click at [935, 68] on button "Create New Brand" at bounding box center [936, 67] width 108 height 22
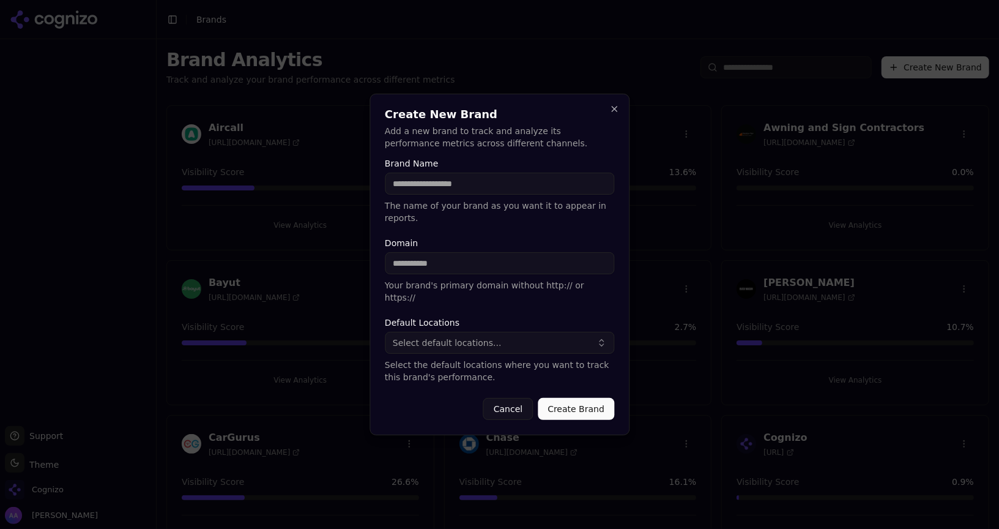
type input "*"
type input "****"
type input "********"
click at [431, 192] on input "****" at bounding box center [499, 184] width 229 height 22
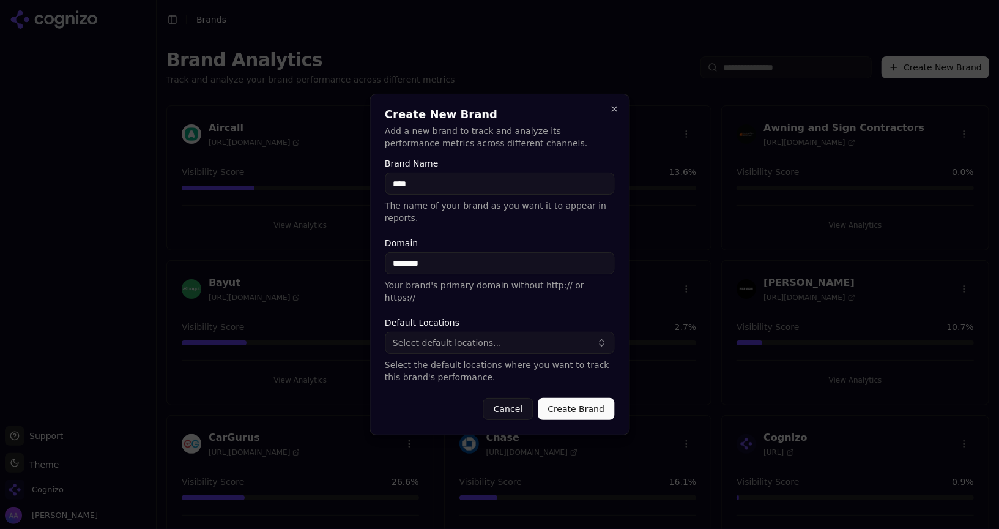
click at [431, 192] on input "****" at bounding box center [499, 184] width 229 height 22
type input "****"
click at [438, 272] on input "********" at bounding box center [499, 263] width 229 height 22
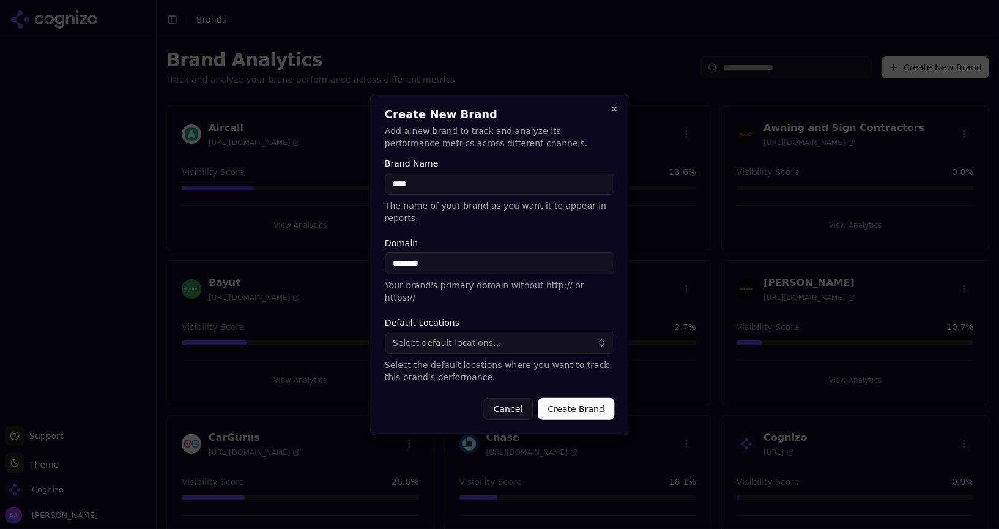
type input "********"
click at [428, 337] on span "Select default locations..." at bounding box center [447, 343] width 109 height 12
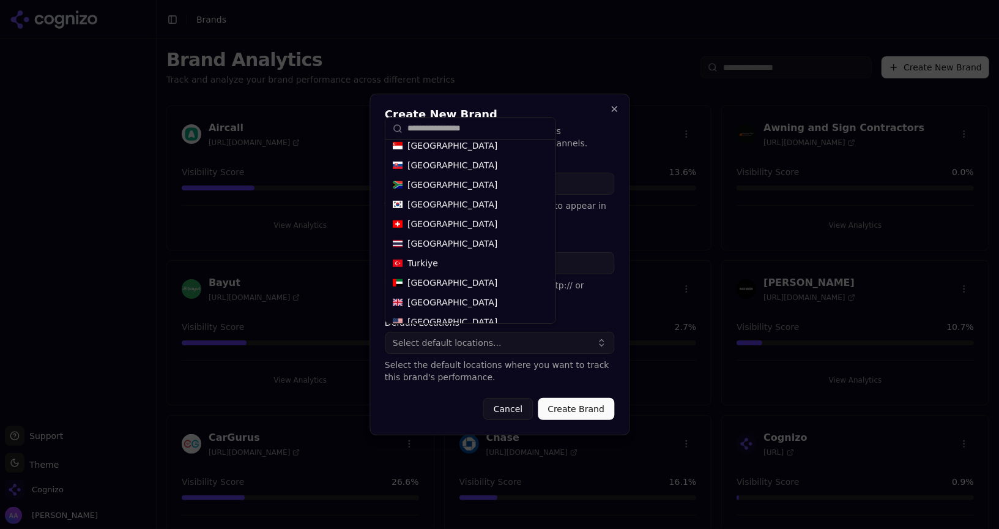
scroll to position [643, 0]
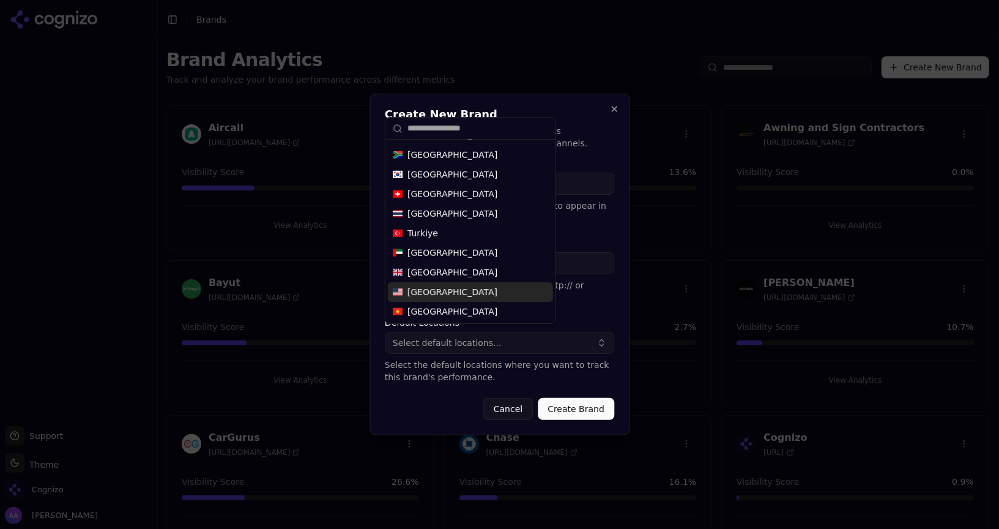
click at [447, 296] on span "United States" at bounding box center [453, 292] width 90 height 12
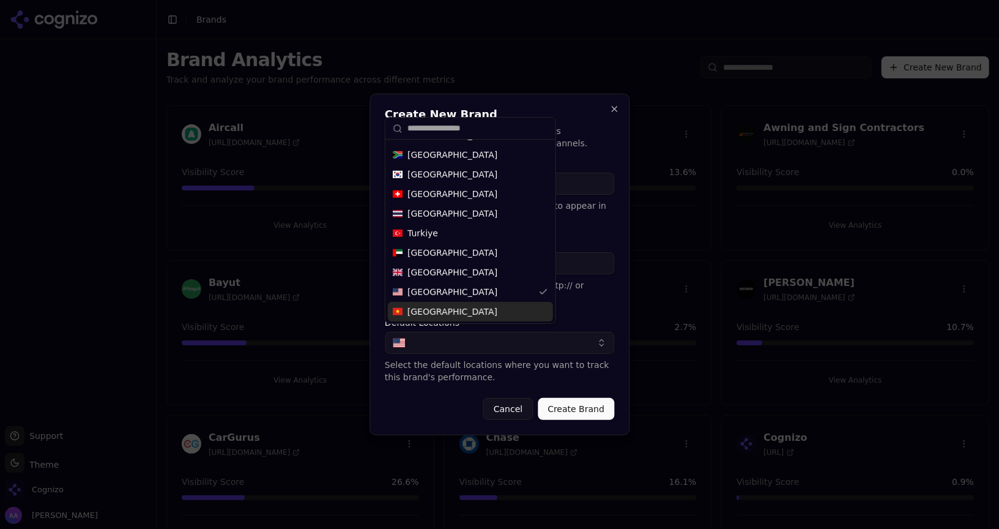
click at [571, 400] on button "Create Brand" at bounding box center [576, 409] width 76 height 22
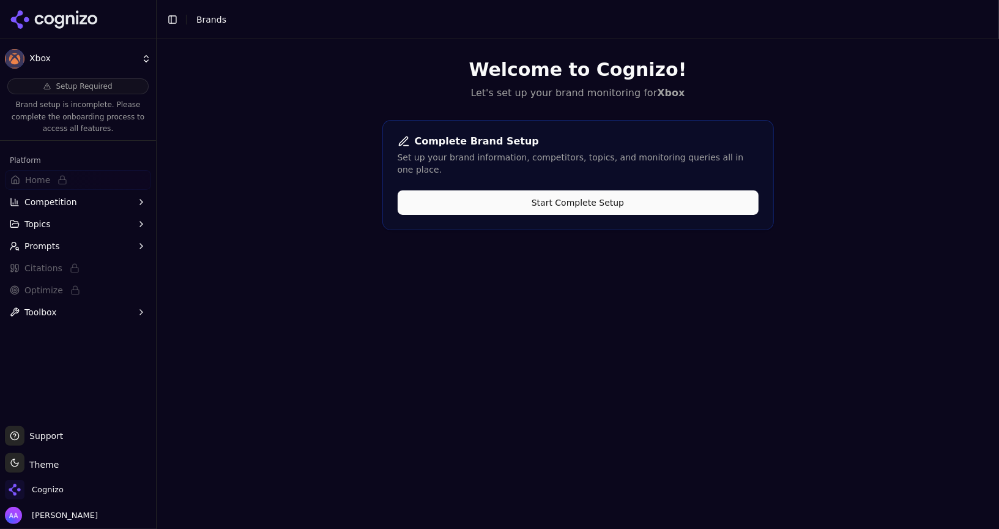
click at [557, 177] on div "Complete Brand Setup Set up your brand information, competitors, topics, and mo…" at bounding box center [578, 175] width 392 height 110
click at [557, 190] on button "Start Complete Setup" at bounding box center [578, 202] width 361 height 24
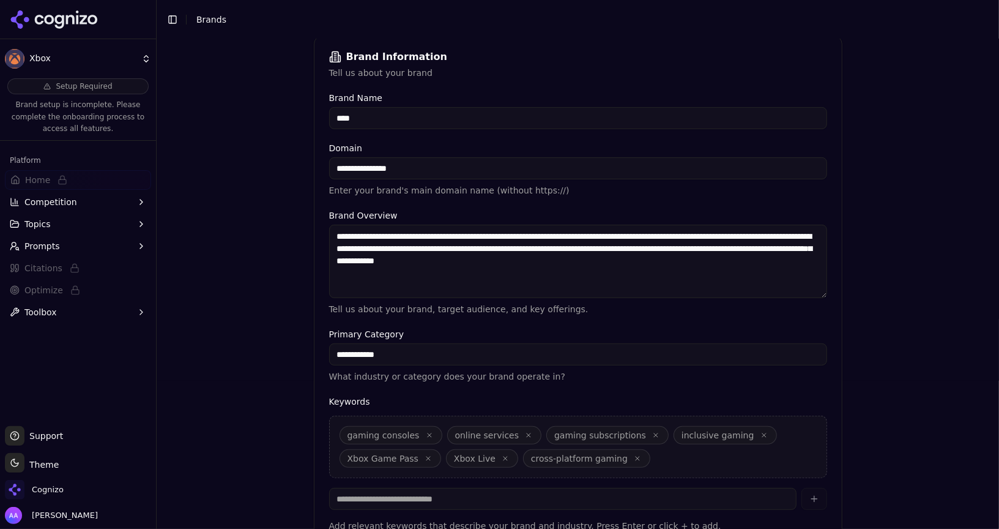
scroll to position [259, 0]
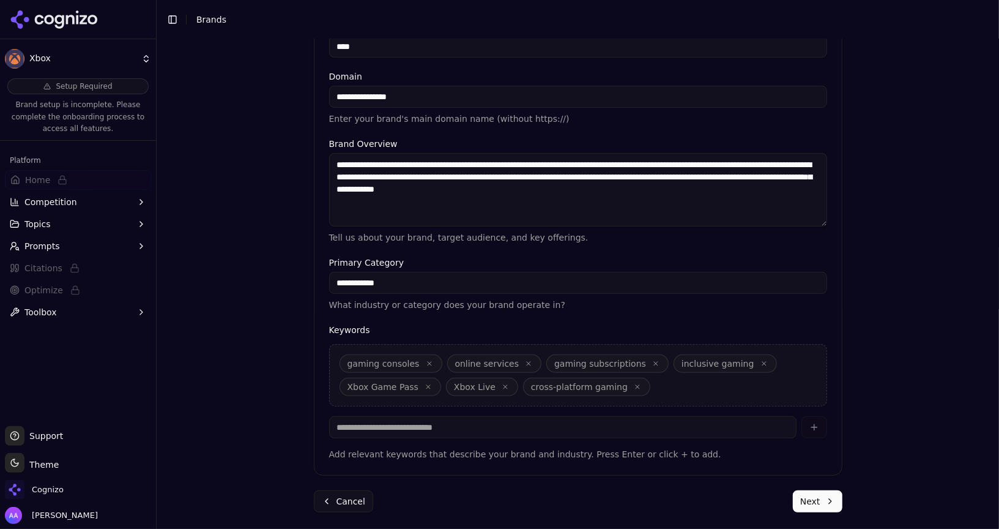
click at [829, 495] on button "Next" at bounding box center [818, 501] width 50 height 22
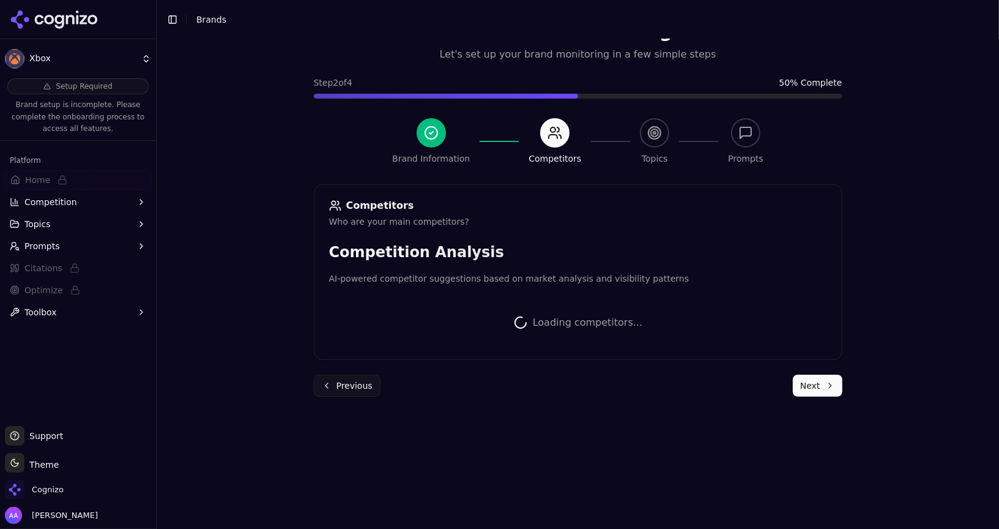
scroll to position [256, 0]
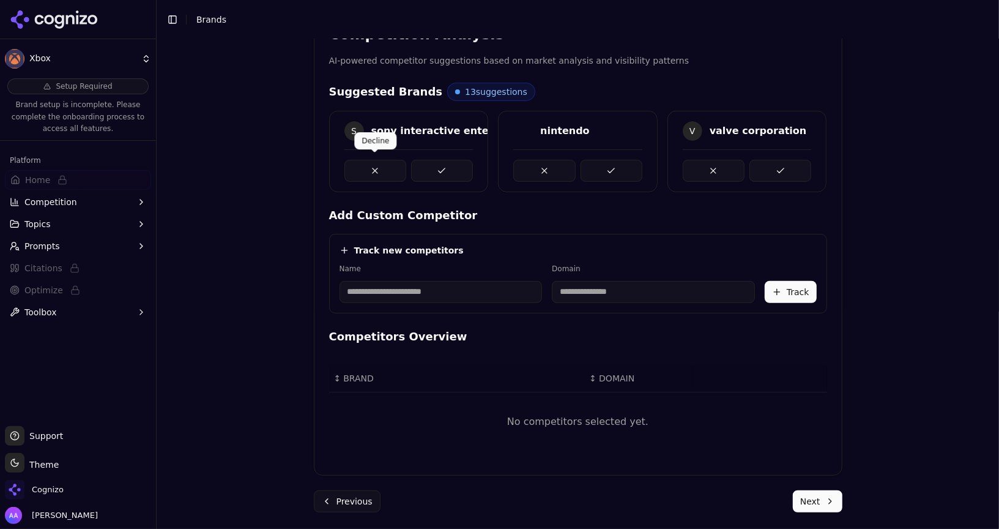
click at [370, 165] on button at bounding box center [376, 171] width 62 height 22
click at [439, 170] on button at bounding box center [442, 171] width 62 height 22
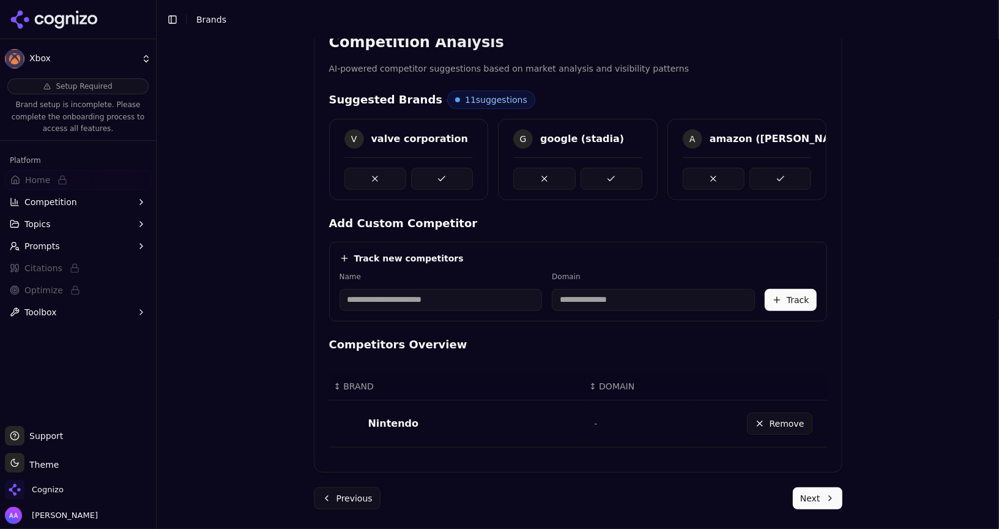
scroll to position [245, 0]
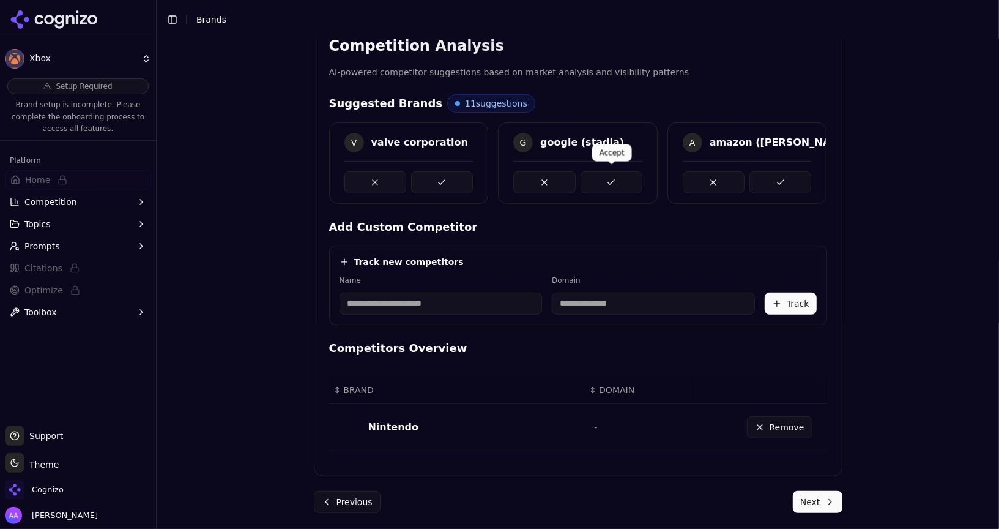
click at [615, 184] on button at bounding box center [612, 182] width 62 height 22
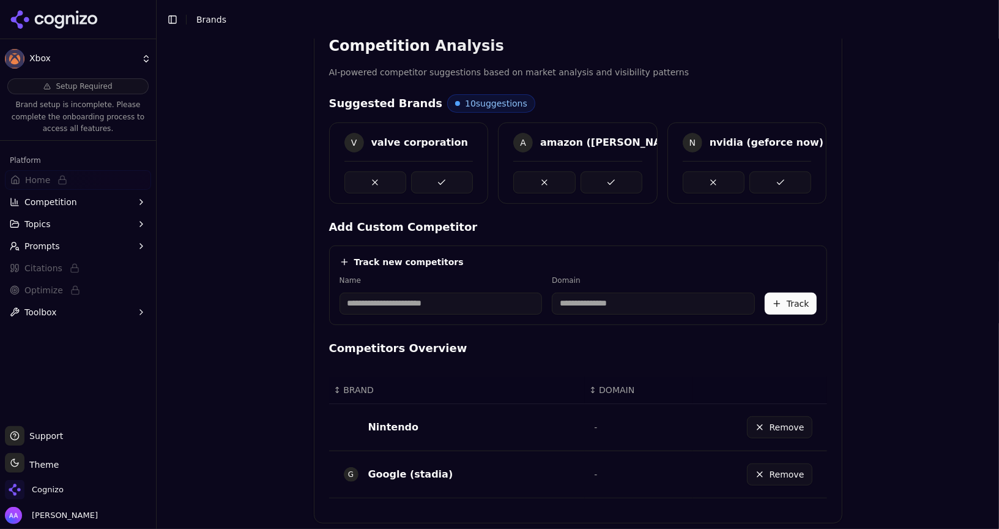
click at [615, 184] on button at bounding box center [612, 182] width 62 height 22
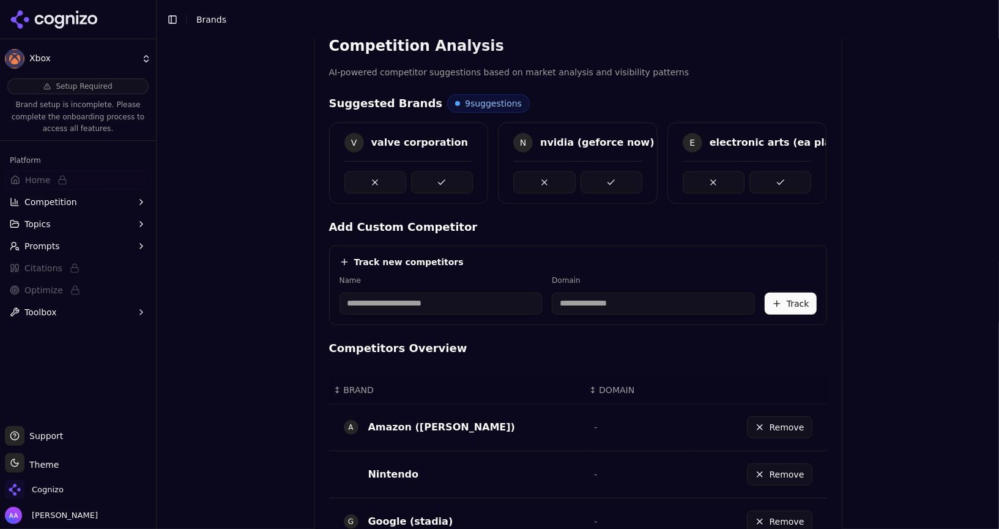
click at [615, 184] on button at bounding box center [612, 182] width 62 height 22
click at [540, 184] on button at bounding box center [544, 182] width 62 height 22
click at [387, 184] on button at bounding box center [376, 182] width 62 height 22
click at [387, 181] on button at bounding box center [376, 182] width 62 height 22
click at [433, 180] on button at bounding box center [442, 182] width 62 height 22
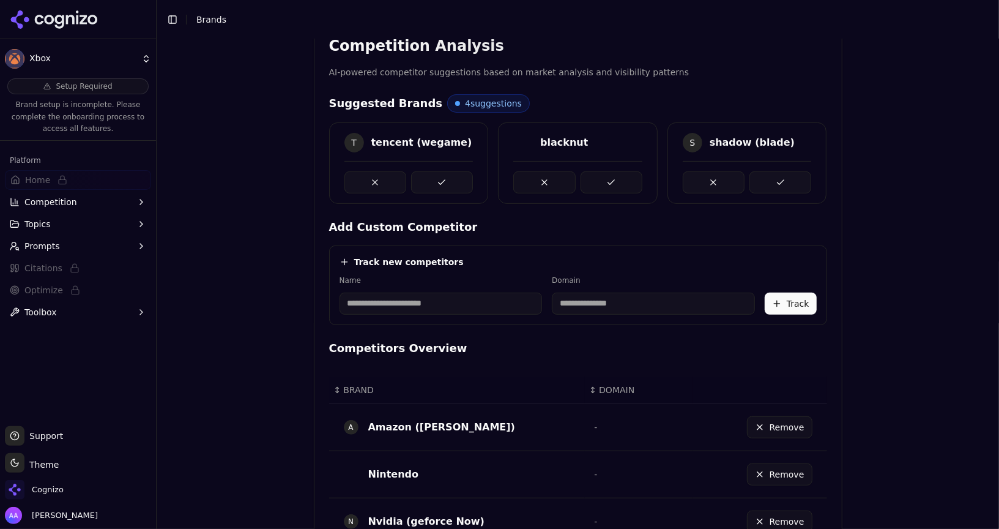
click at [433, 180] on button at bounding box center [442, 182] width 62 height 22
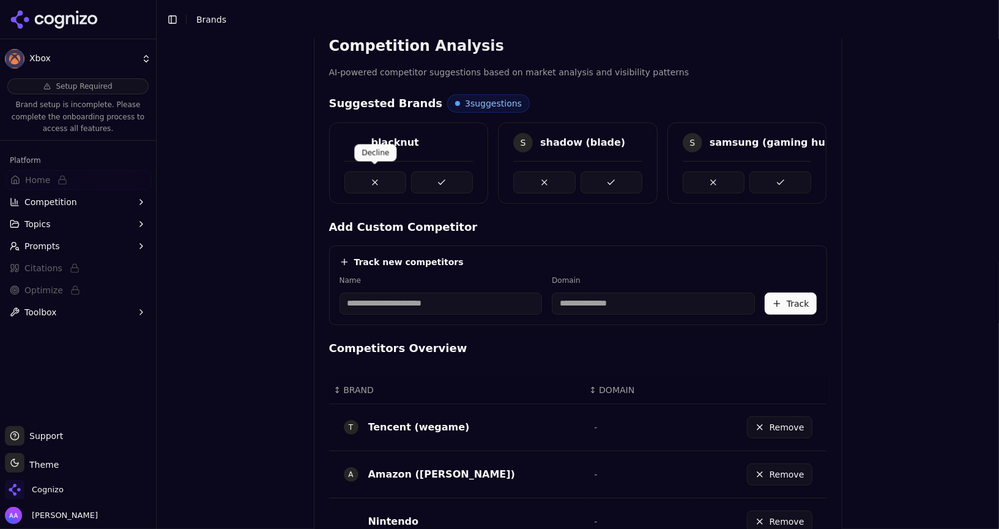
click at [370, 182] on button at bounding box center [376, 182] width 62 height 22
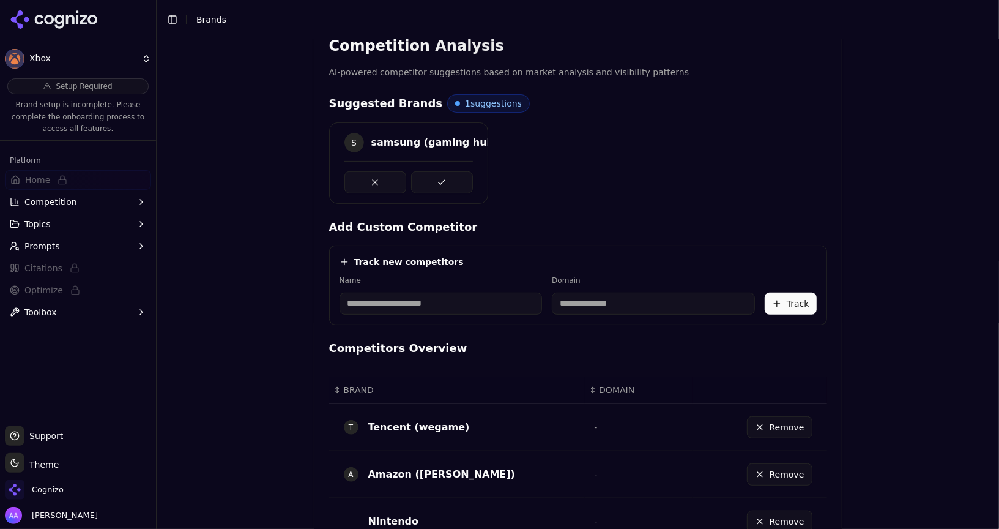
click at [370, 182] on button at bounding box center [376, 182] width 62 height 22
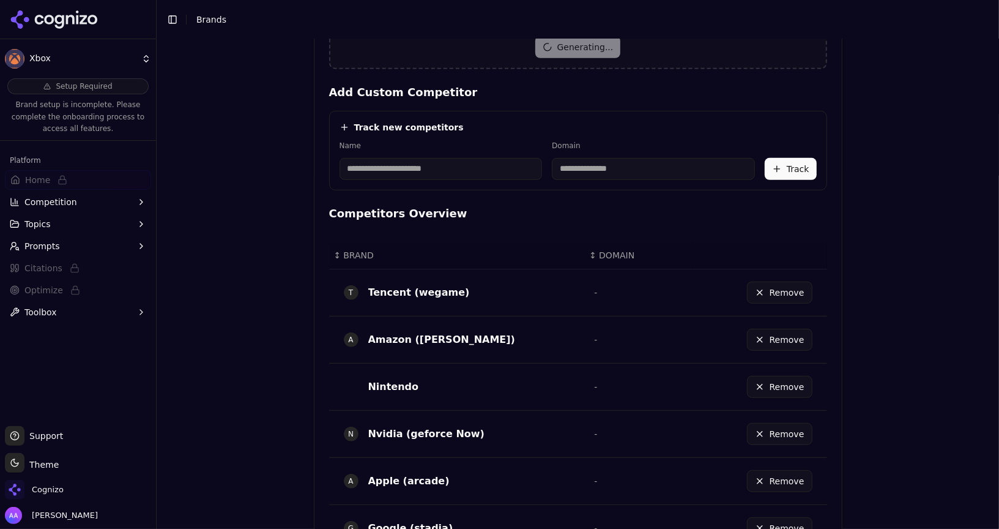
scroll to position [493, 0]
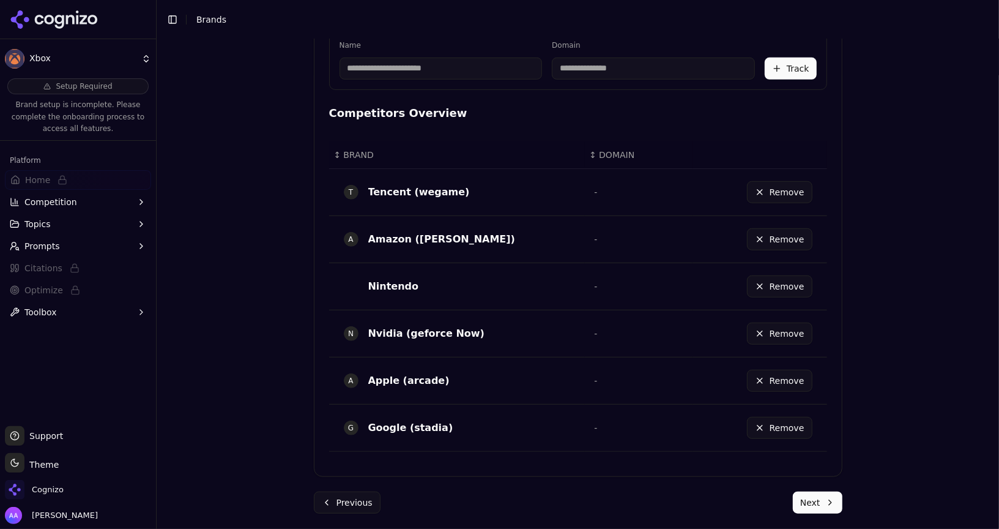
click at [816, 500] on button "Next" at bounding box center [818, 502] width 50 height 22
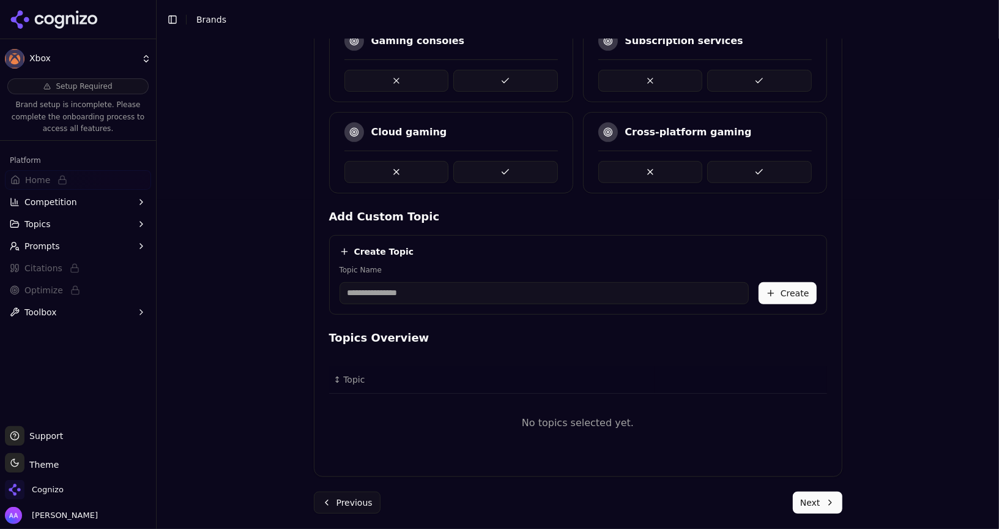
scroll to position [133, 0]
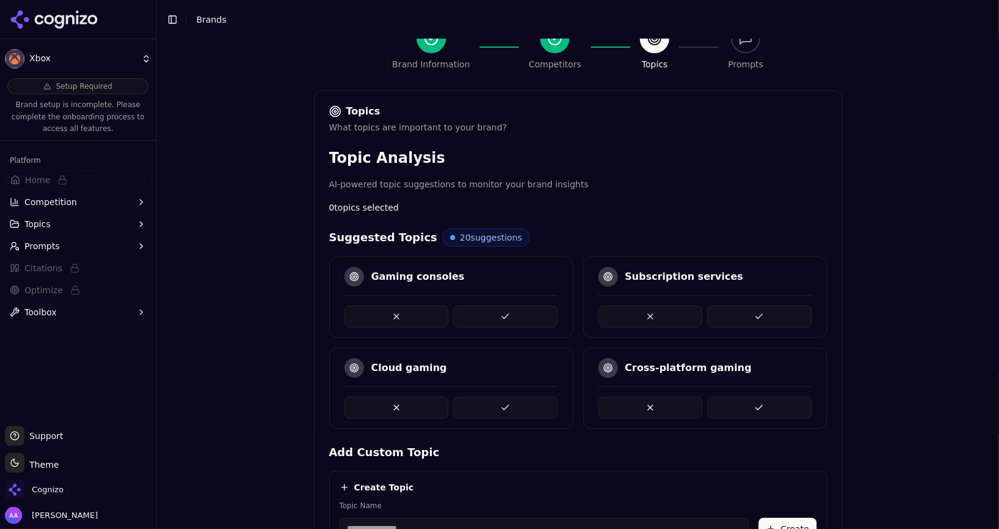
click at [501, 316] on button at bounding box center [505, 316] width 105 height 22
click at [761, 310] on button at bounding box center [759, 316] width 105 height 22
click at [763, 315] on button at bounding box center [759, 316] width 105 height 22
click at [758, 403] on button at bounding box center [759, 408] width 105 height 22
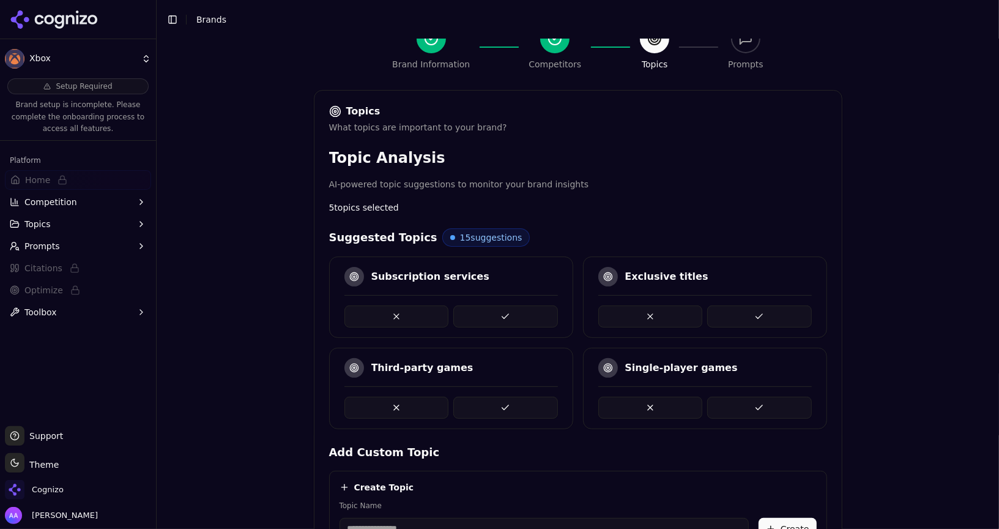
click at [385, 414] on div "Third-party games" at bounding box center [451, 388] width 244 height 81
click at [389, 404] on button at bounding box center [397, 408] width 105 height 22
click at [409, 398] on button at bounding box center [397, 408] width 105 height 22
click at [401, 318] on button at bounding box center [397, 316] width 105 height 22
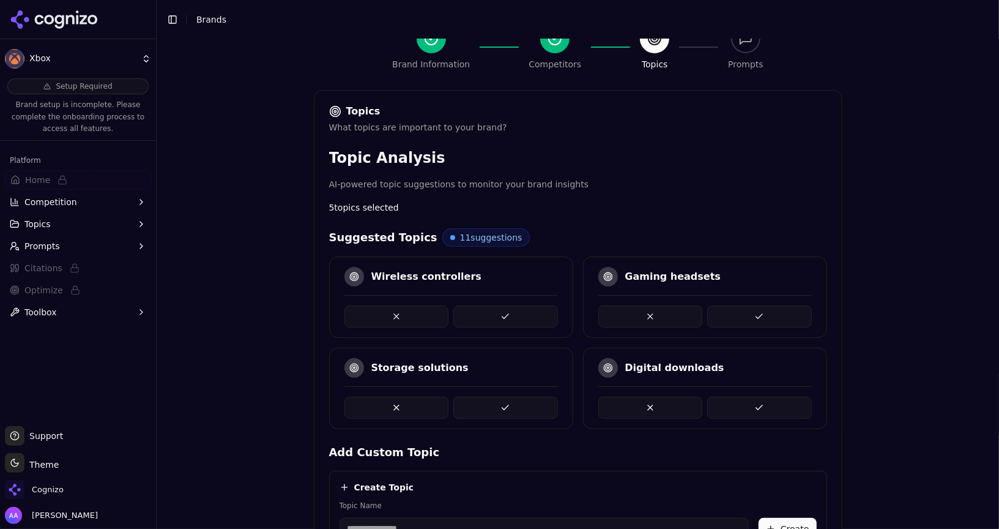
click at [396, 312] on button at bounding box center [397, 316] width 105 height 22
click at [410, 313] on button at bounding box center [397, 316] width 105 height 22
click at [514, 312] on button at bounding box center [505, 316] width 105 height 22
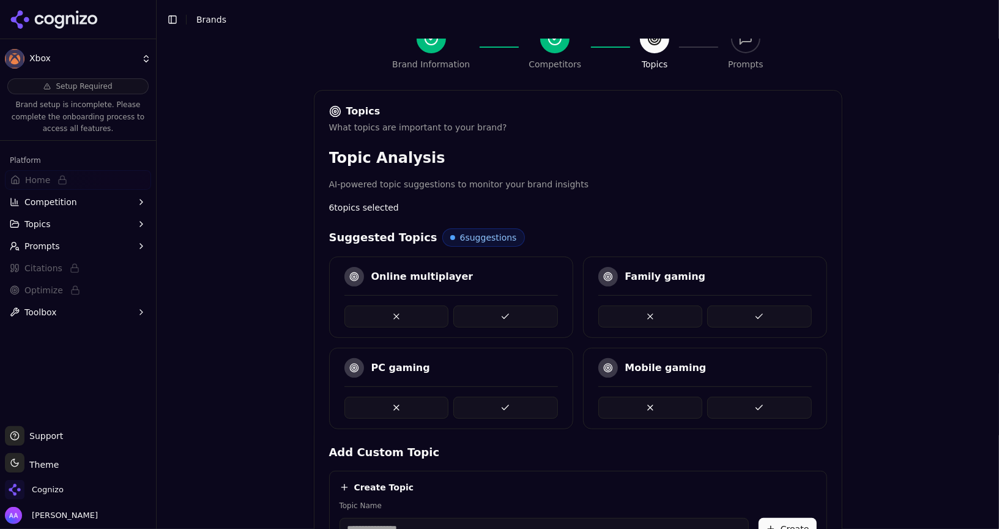
click at [379, 409] on button at bounding box center [397, 408] width 105 height 22
click at [620, 390] on div at bounding box center [705, 402] width 214 height 32
click at [620, 397] on button at bounding box center [650, 408] width 105 height 22
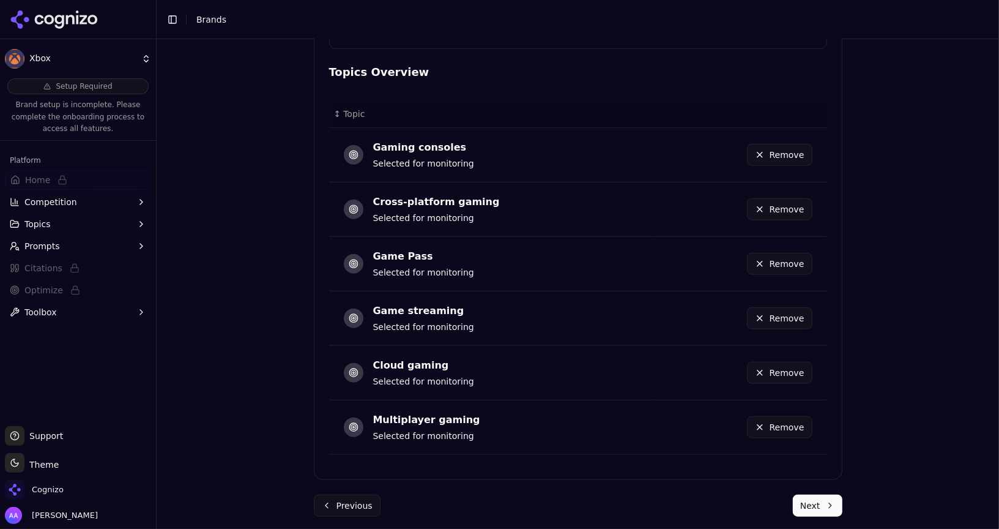
scroll to position [635, 0]
click at [824, 486] on form "Topics What topics are important to your brand? Topic Analysis AI-powered topic…" at bounding box center [578, 52] width 529 height 928
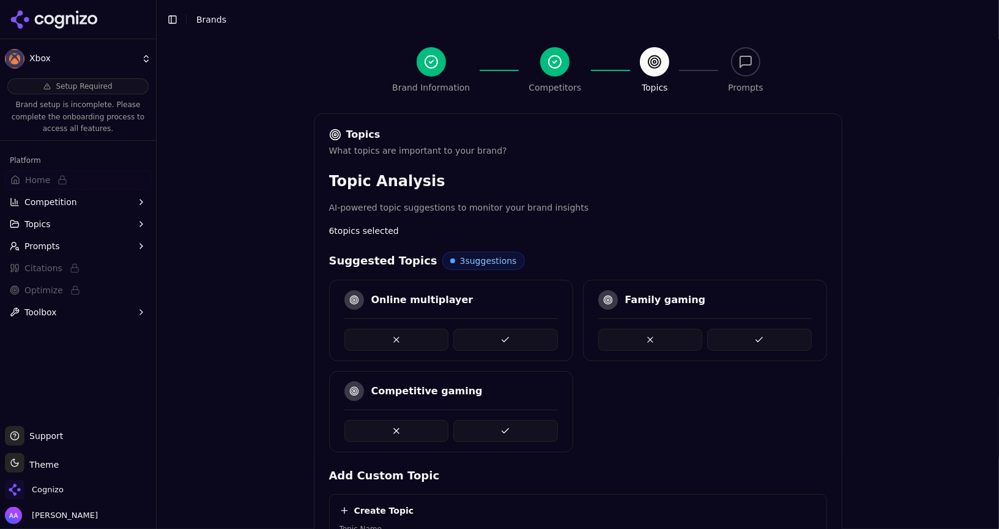
scroll to position [61, 0]
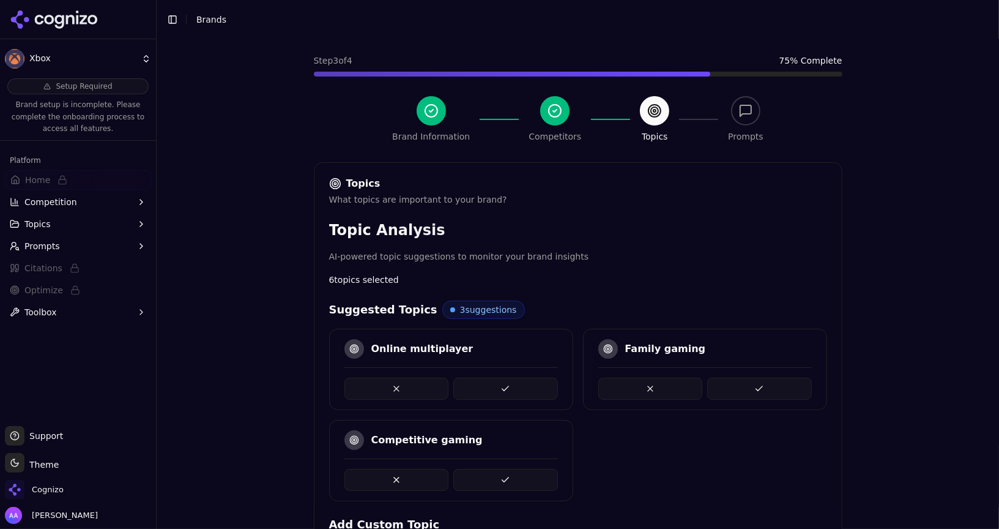
click at [477, 382] on button at bounding box center [505, 389] width 105 height 22
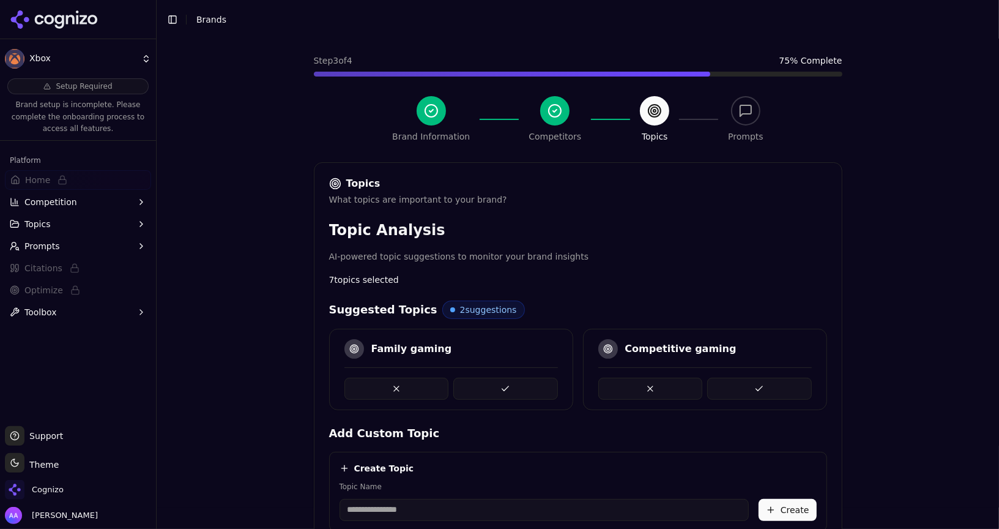
click at [491, 388] on button at bounding box center [505, 389] width 105 height 22
click at [471, 391] on button at bounding box center [505, 389] width 105 height 22
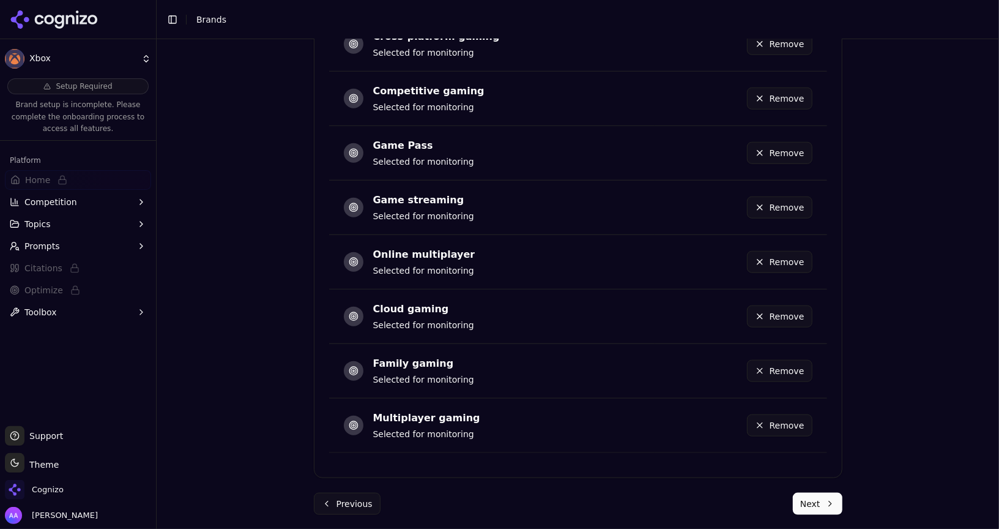
click at [839, 505] on button "Next" at bounding box center [818, 504] width 50 height 22
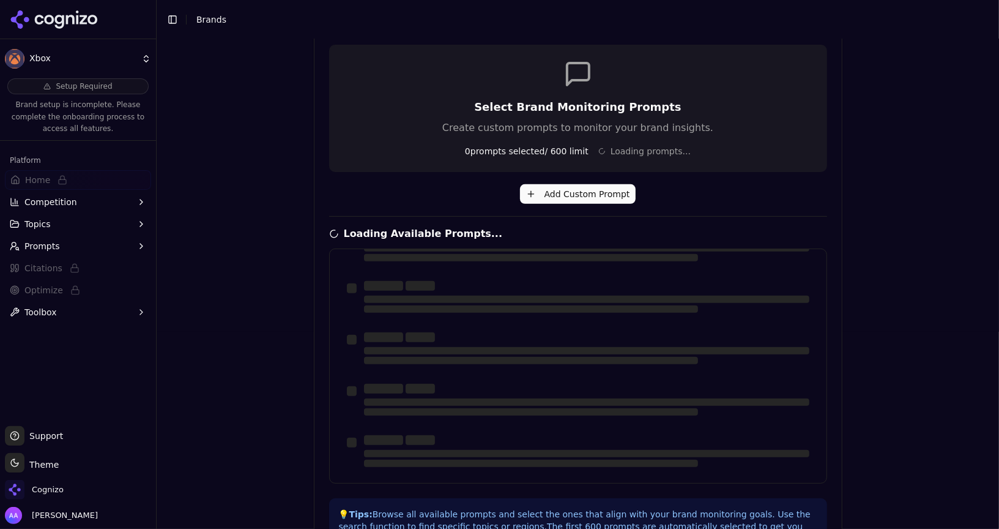
scroll to position [320, 0]
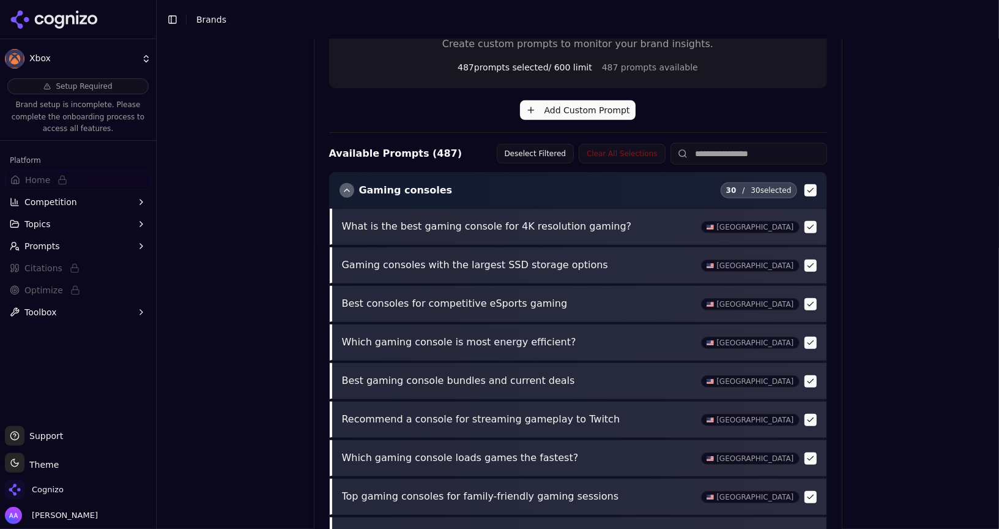
click at [338, 187] on div "Gaming consoles 30 / 30 selected" at bounding box center [578, 190] width 497 height 35
click at [345, 192] on div "button" at bounding box center [347, 190] width 15 height 15
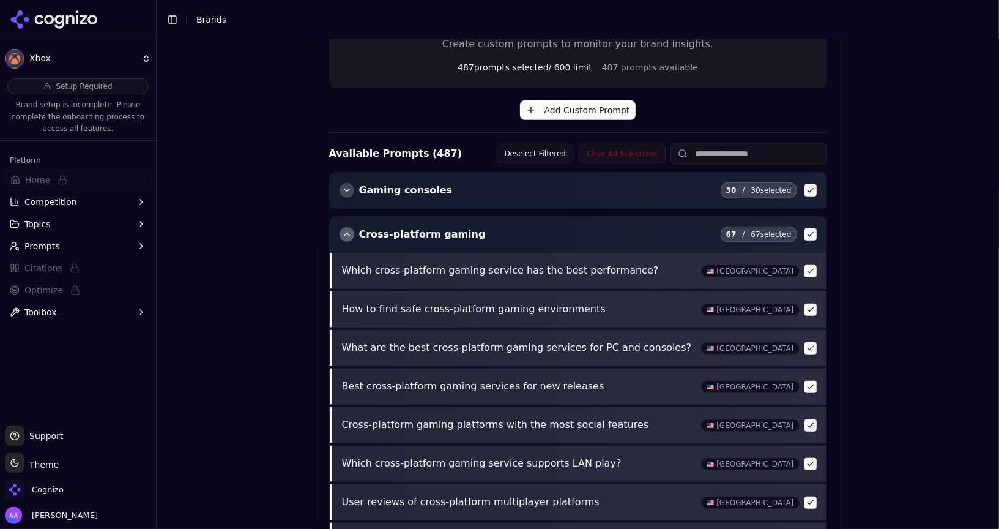
click at [347, 234] on div "button" at bounding box center [347, 234] width 15 height 15
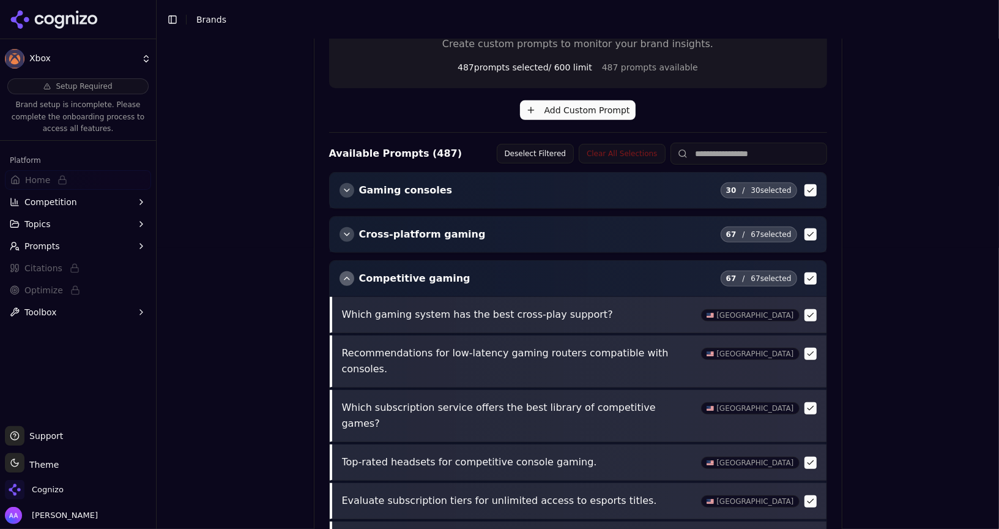
click at [348, 280] on div "button" at bounding box center [347, 278] width 15 height 15
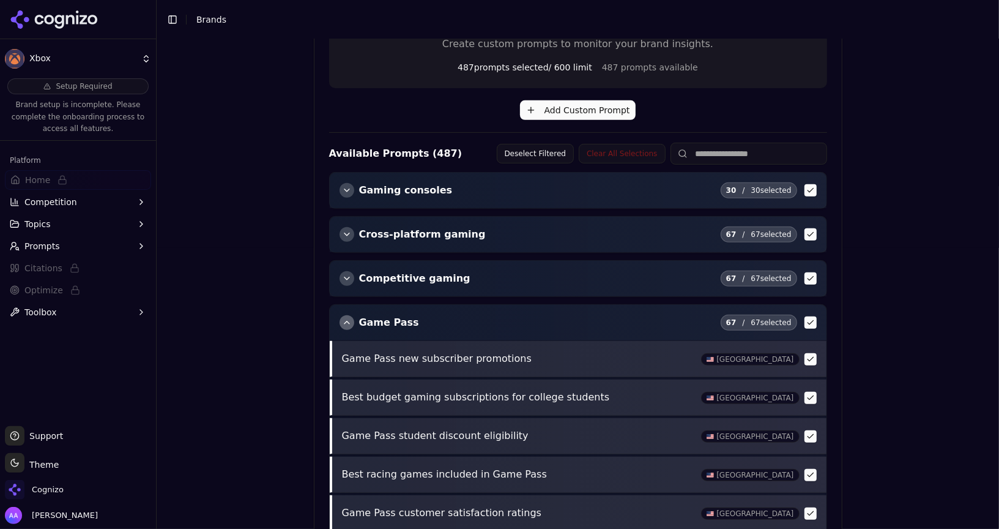
click at [349, 316] on div "button" at bounding box center [347, 322] width 15 height 15
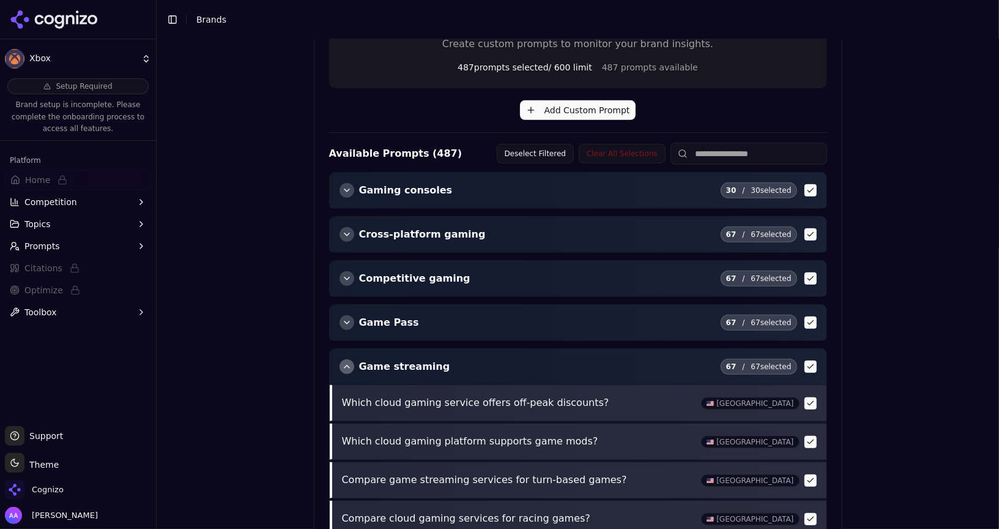
click at [348, 369] on div "Game streaming 67 / 67 selected" at bounding box center [578, 366] width 497 height 35
click at [344, 366] on div "button" at bounding box center [347, 366] width 15 height 15
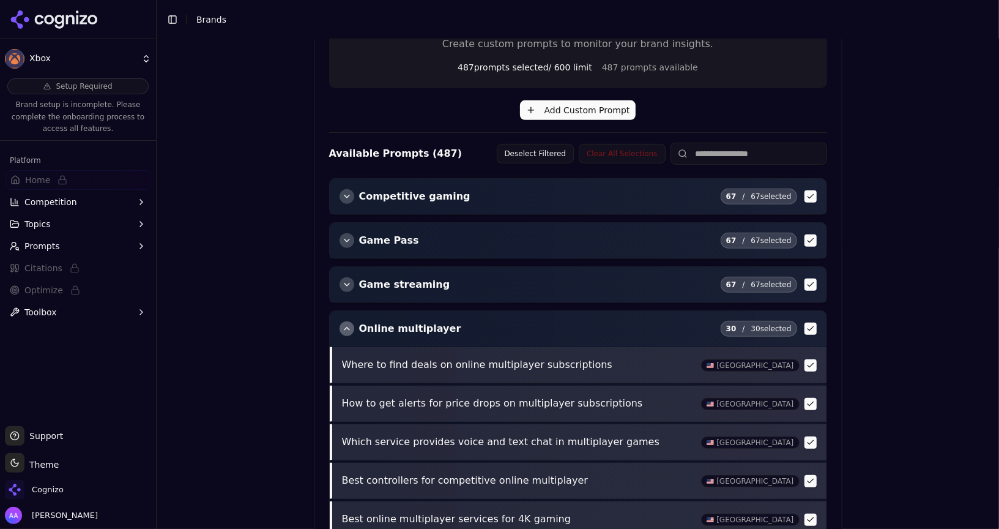
scroll to position [83, 0]
click at [346, 321] on div "button" at bounding box center [347, 327] width 15 height 15
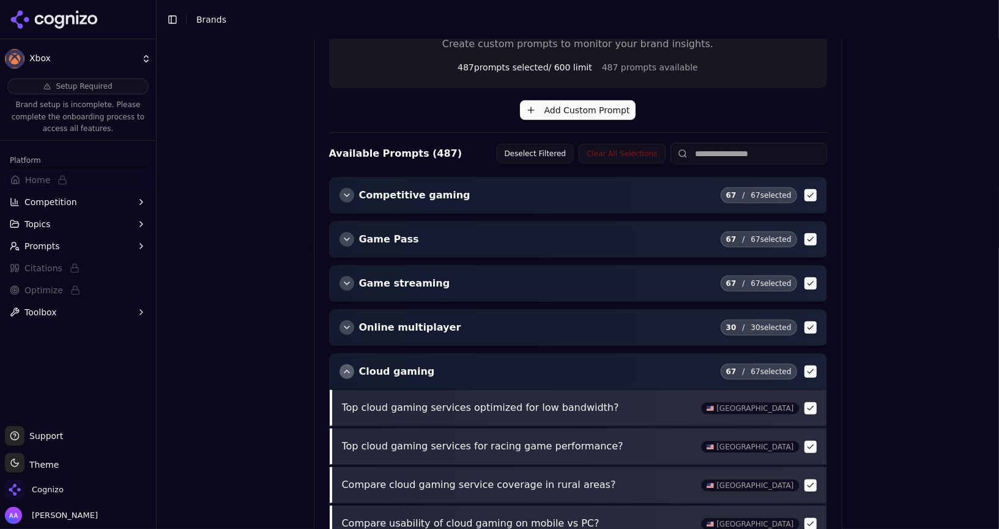
click at [345, 364] on div "button" at bounding box center [347, 371] width 15 height 15
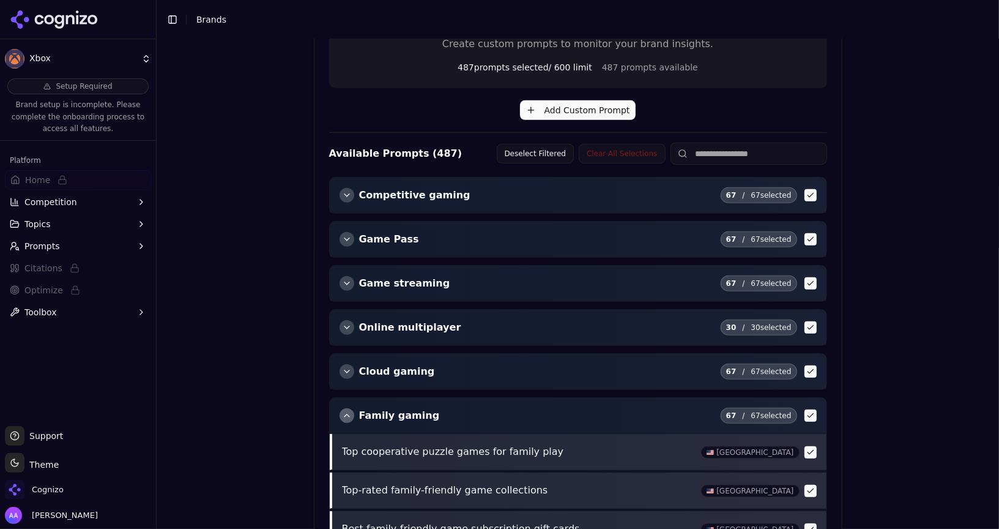
click at [348, 408] on div "button" at bounding box center [347, 415] width 15 height 15
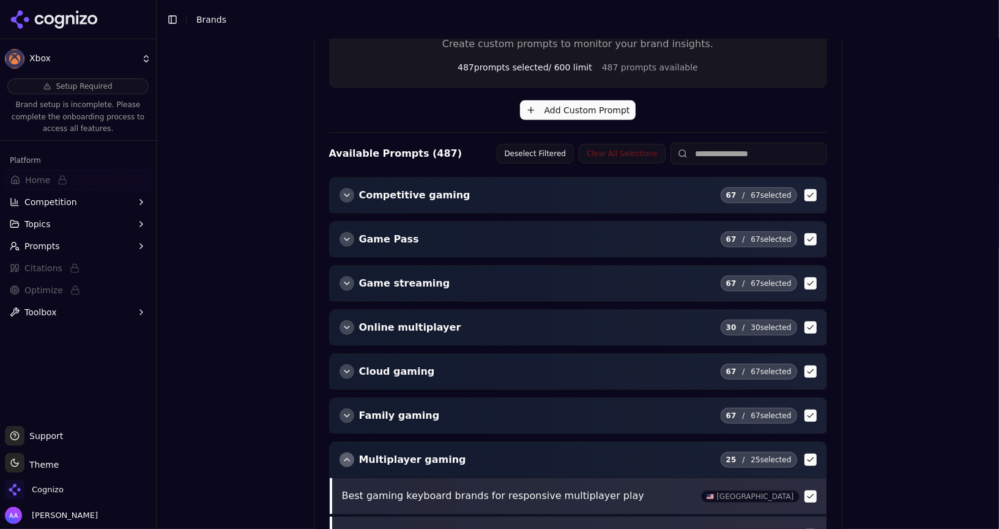
scroll to position [155, 0]
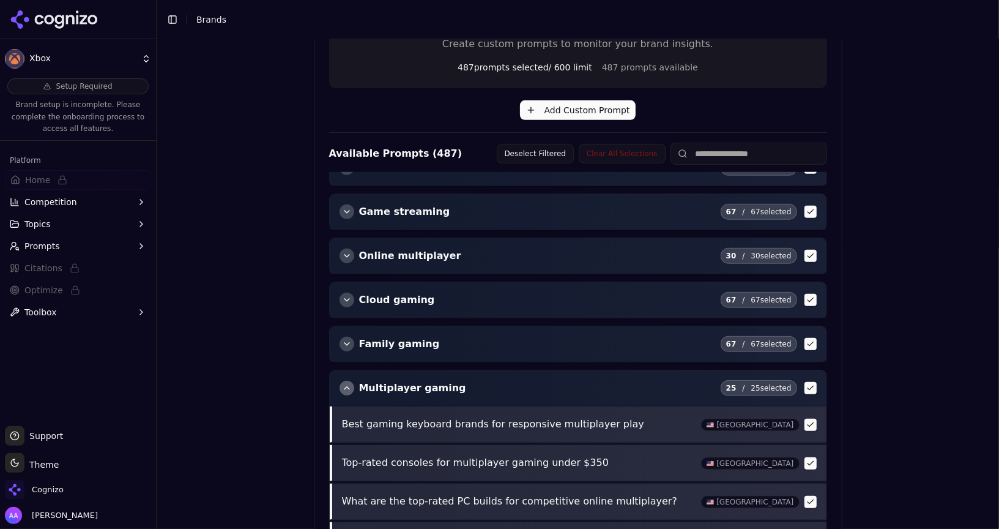
click at [348, 387] on div "Multiplayer gaming 25 / 25 selected" at bounding box center [578, 387] width 497 height 35
click at [347, 381] on div "button" at bounding box center [347, 388] width 15 height 15
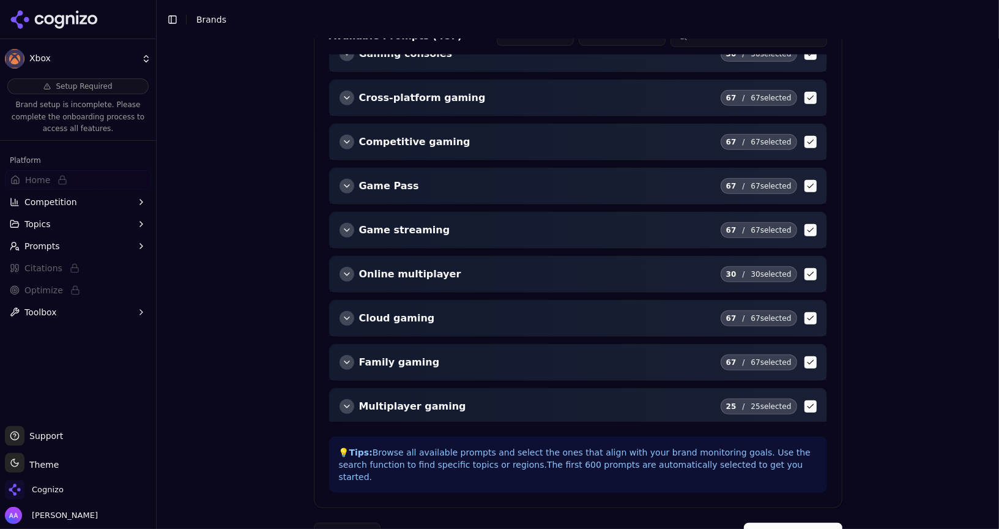
scroll to position [460, 0]
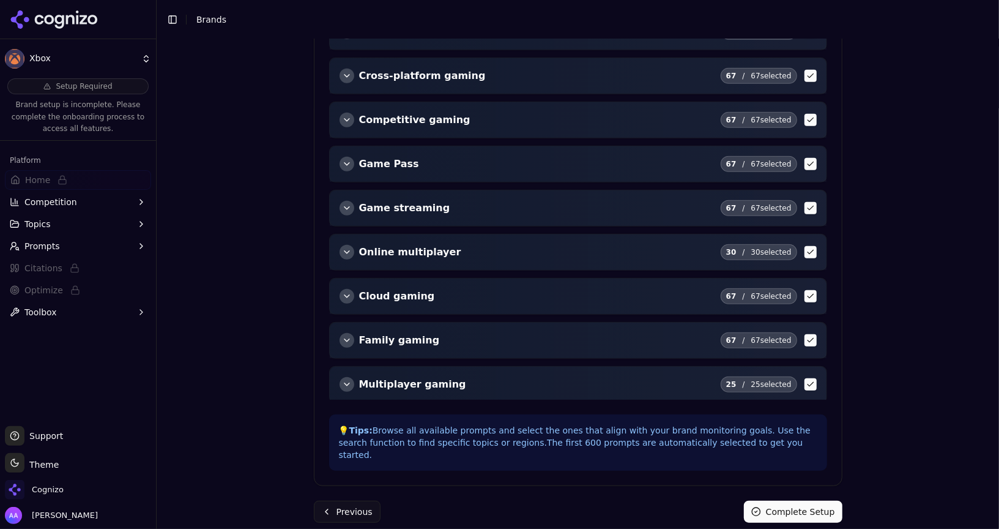
click at [792, 503] on button "Complete Setup" at bounding box center [793, 512] width 99 height 22
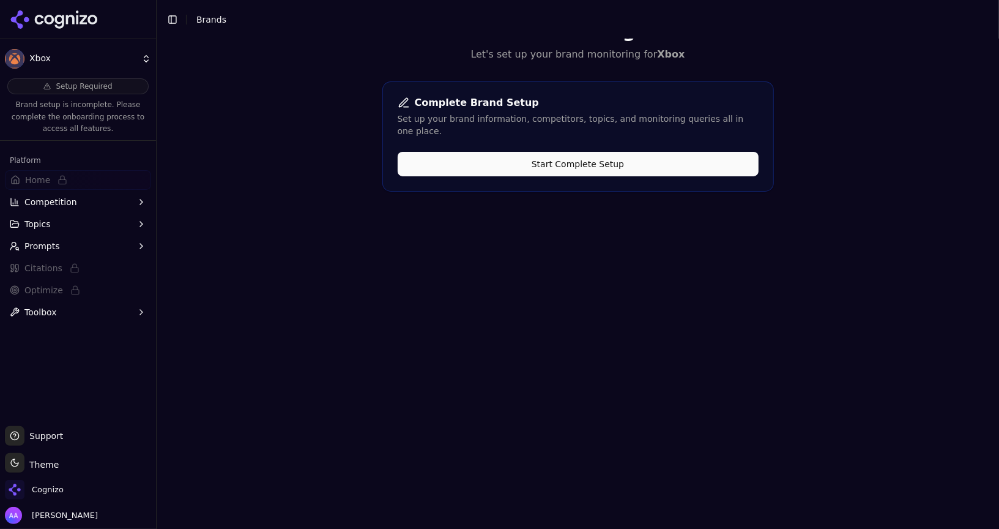
scroll to position [0, 0]
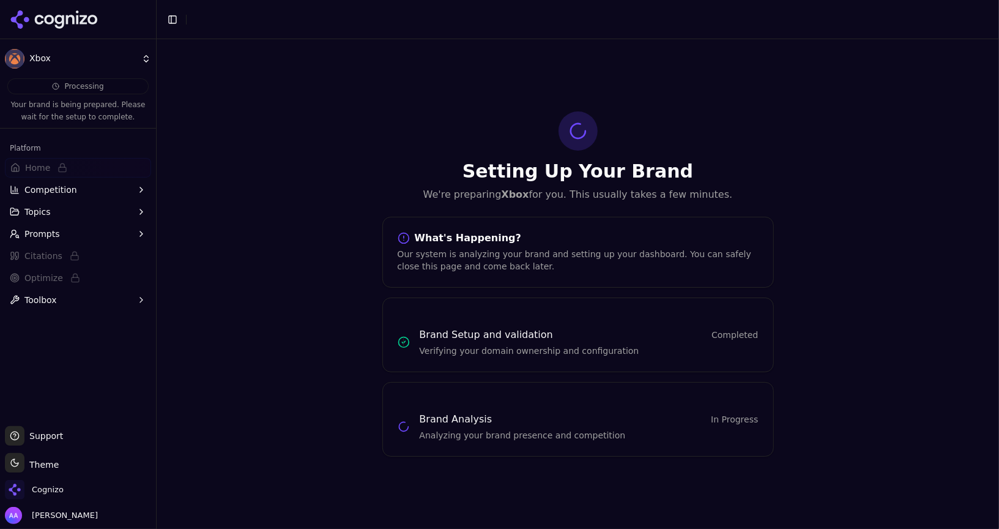
click at [363, 139] on div "Setting Up Your Brand We're preparing Xbox for you. This usually takes a few mi…" at bounding box center [578, 284] width 843 height 490
click at [293, 177] on div "Setting Up Your Brand We're preparing Xbox for you. This usually takes a few mi…" at bounding box center [578, 284] width 843 height 490
click at [236, 132] on div "Setting Up Your Brand We're preparing Xbox for you. This usually takes a few mi…" at bounding box center [578, 284] width 843 height 490
